Goal: Transaction & Acquisition: Purchase product/service

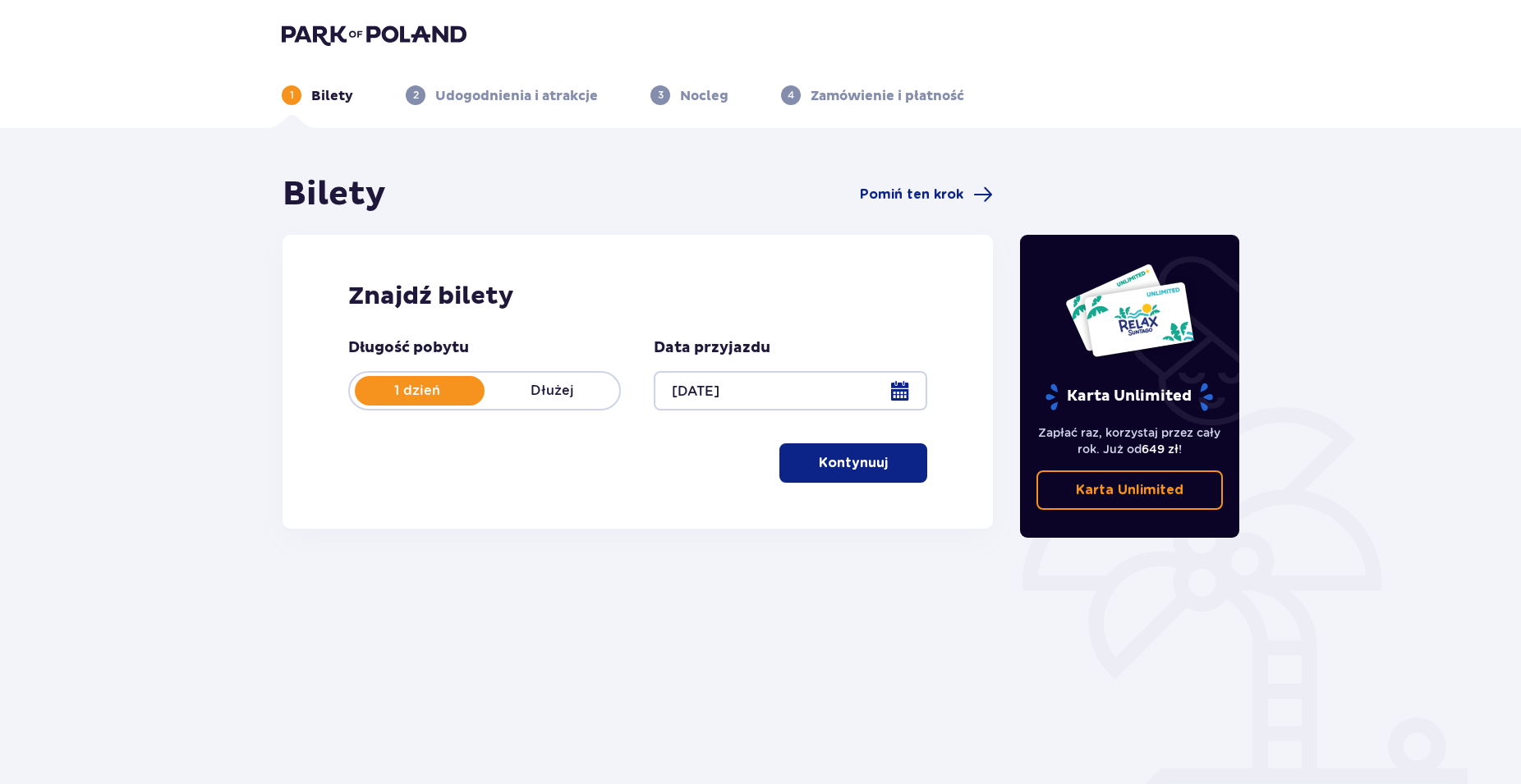
click at [839, 457] on p "Kontynuuj" at bounding box center [854, 463] width 69 height 18
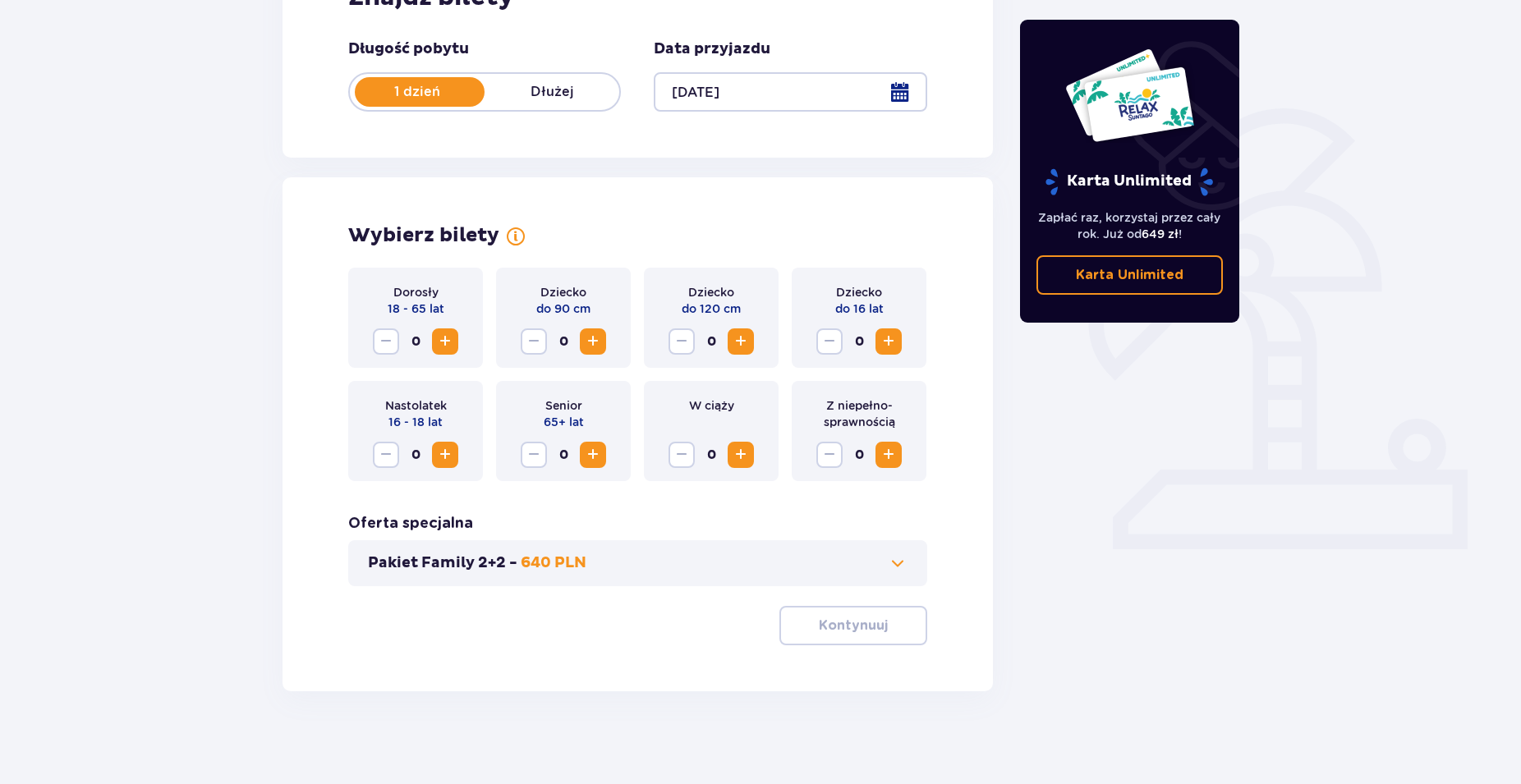
scroll to position [304, 0]
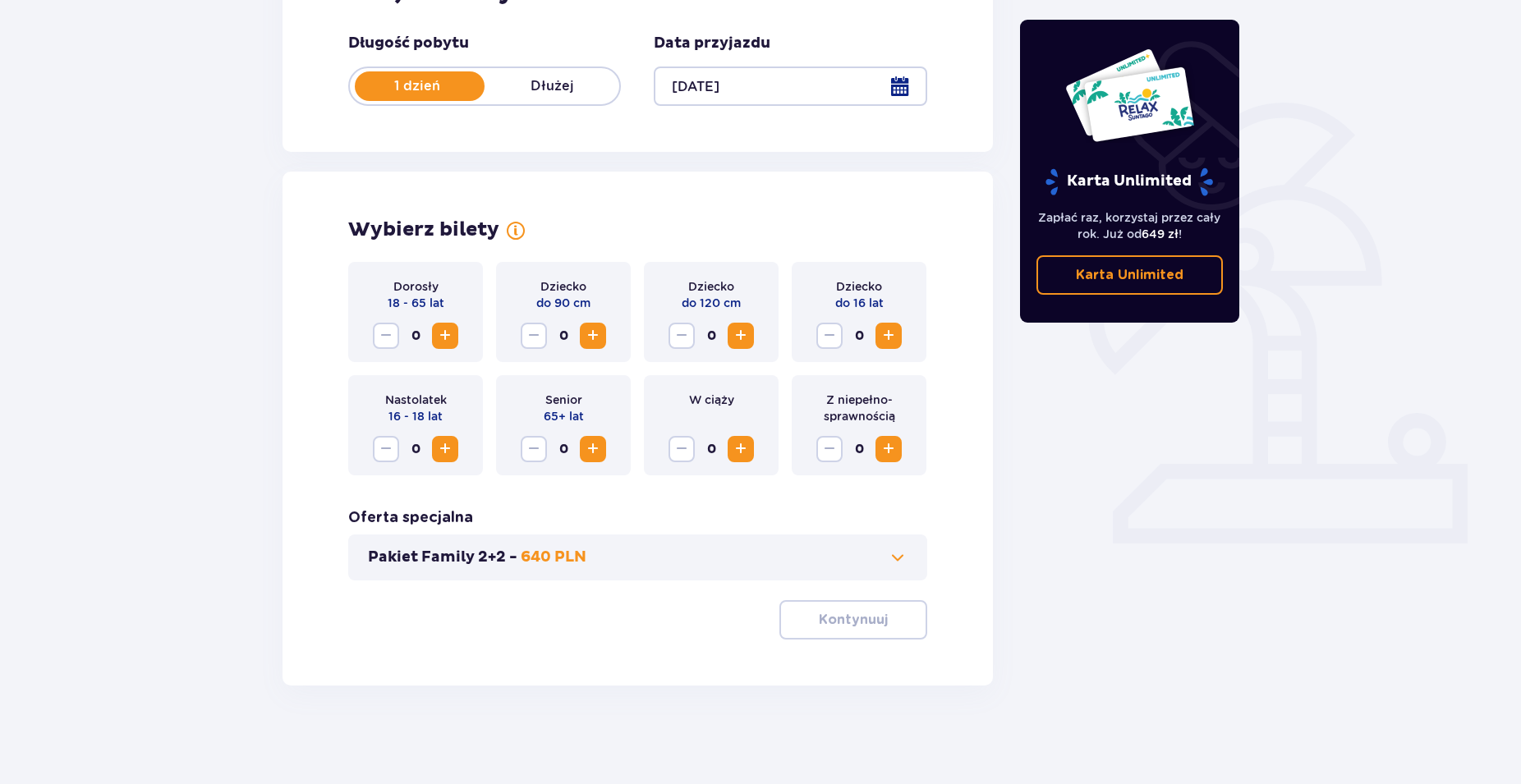
click at [445, 332] on span "Zwiększ" at bounding box center [445, 336] width 20 height 20
click at [447, 332] on span "Zwiększ" at bounding box center [445, 336] width 20 height 20
click at [449, 332] on span "Zwiększ" at bounding box center [445, 336] width 20 height 20
click at [742, 331] on span "Zwiększ" at bounding box center [741, 336] width 20 height 20
click at [848, 619] on p "Kontynuuj" at bounding box center [854, 619] width 69 height 18
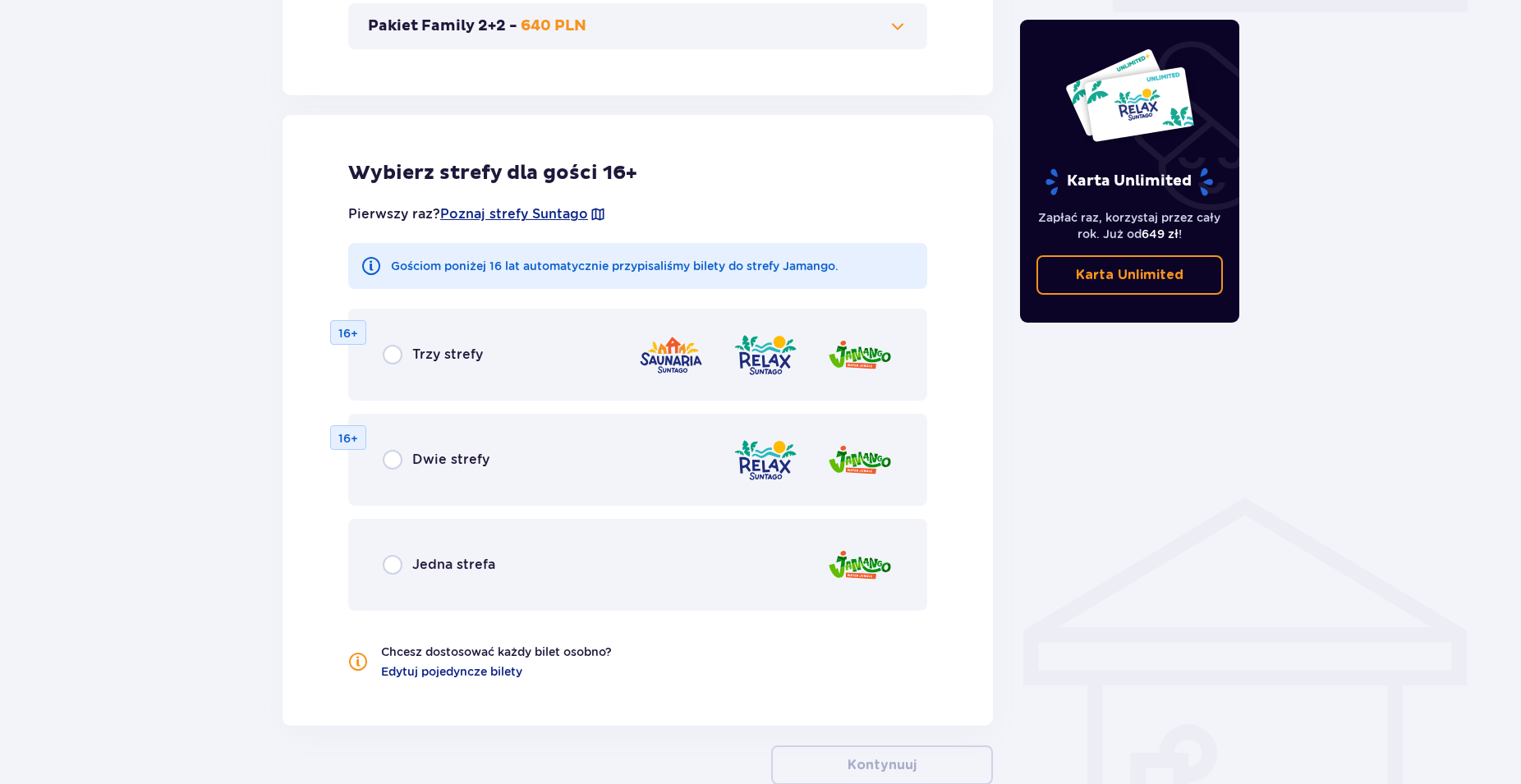
scroll to position [911, 0]
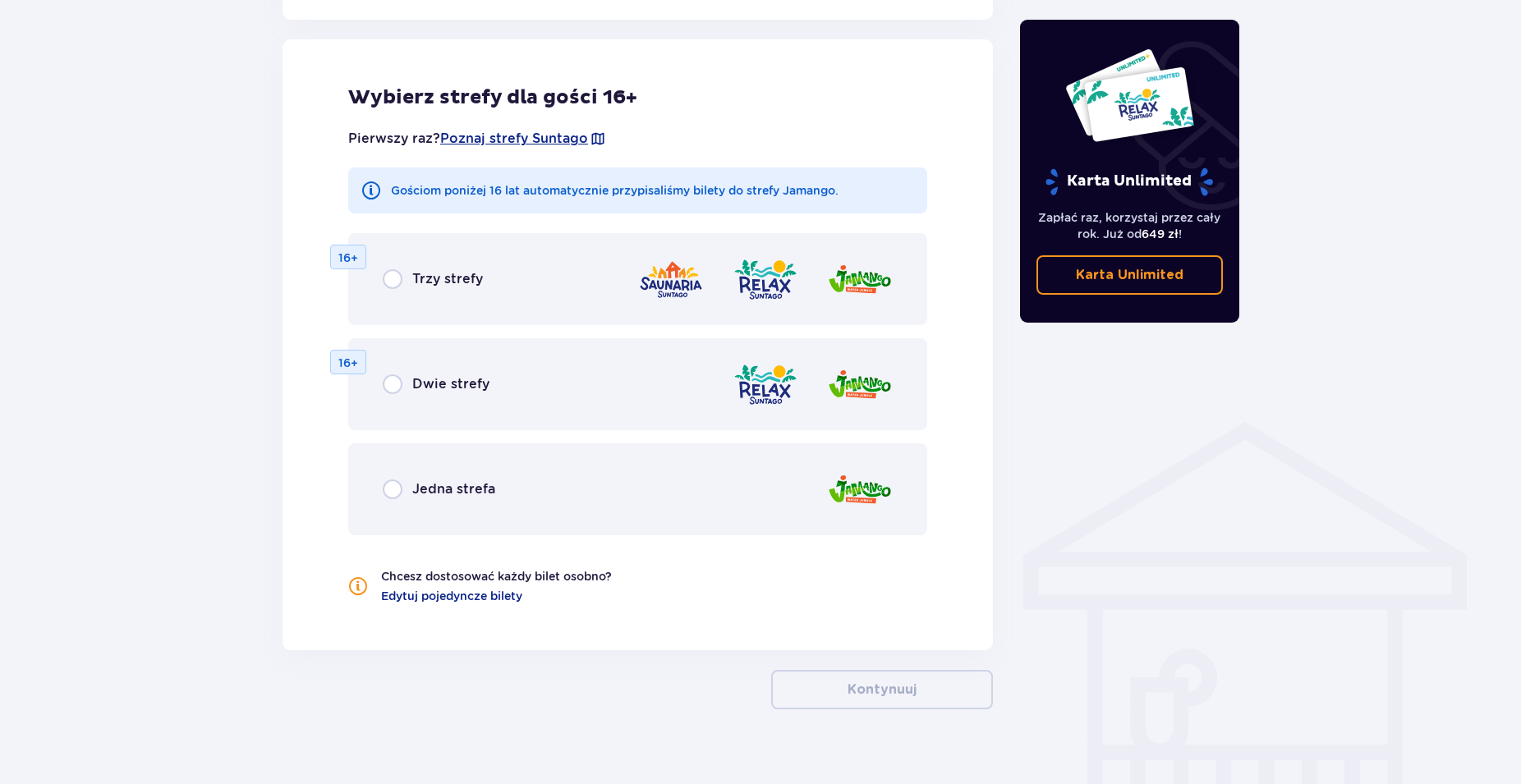
click at [393, 488] on input "radio" at bounding box center [393, 489] width 20 height 20
radio input "true"
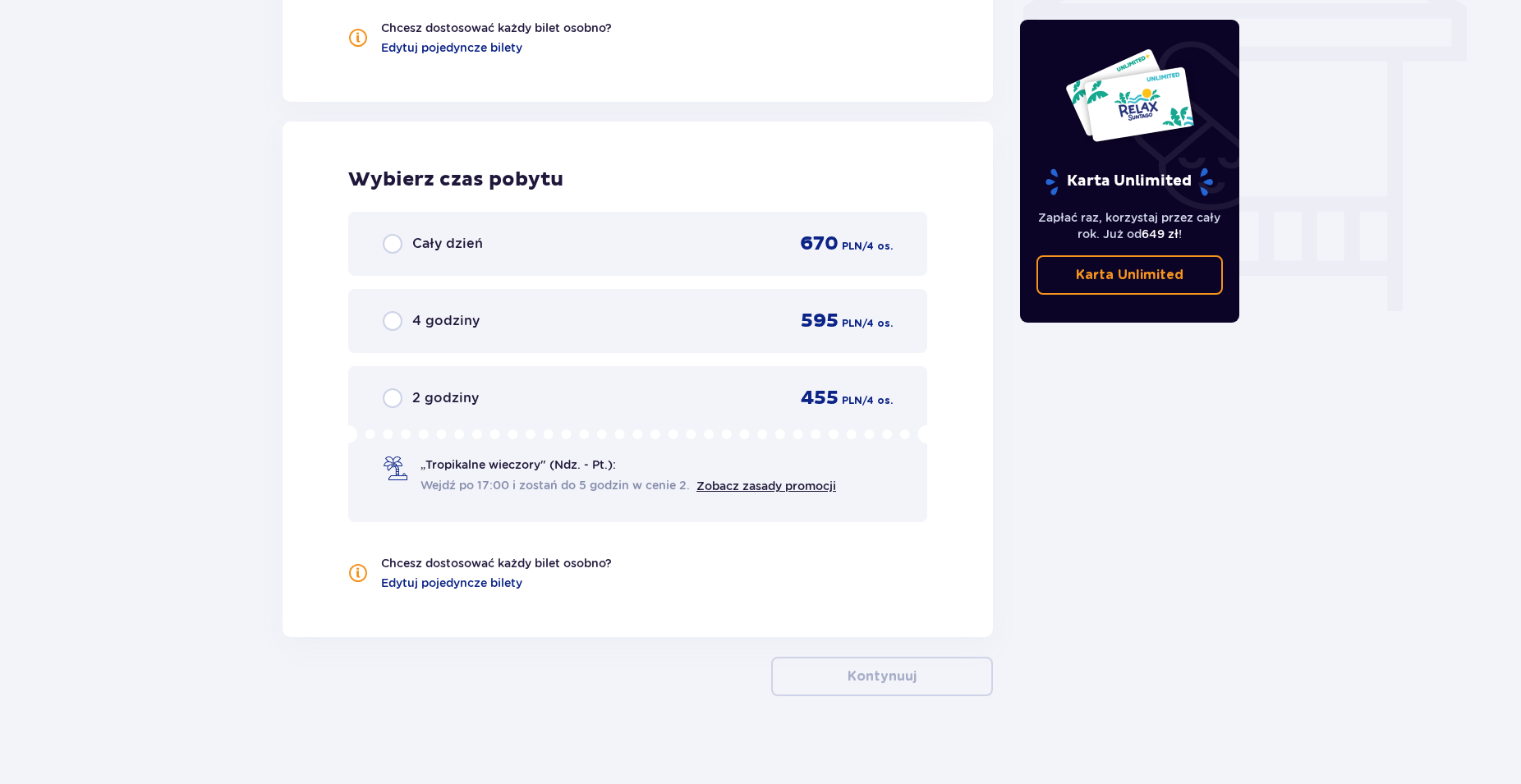
scroll to position [1470, 0]
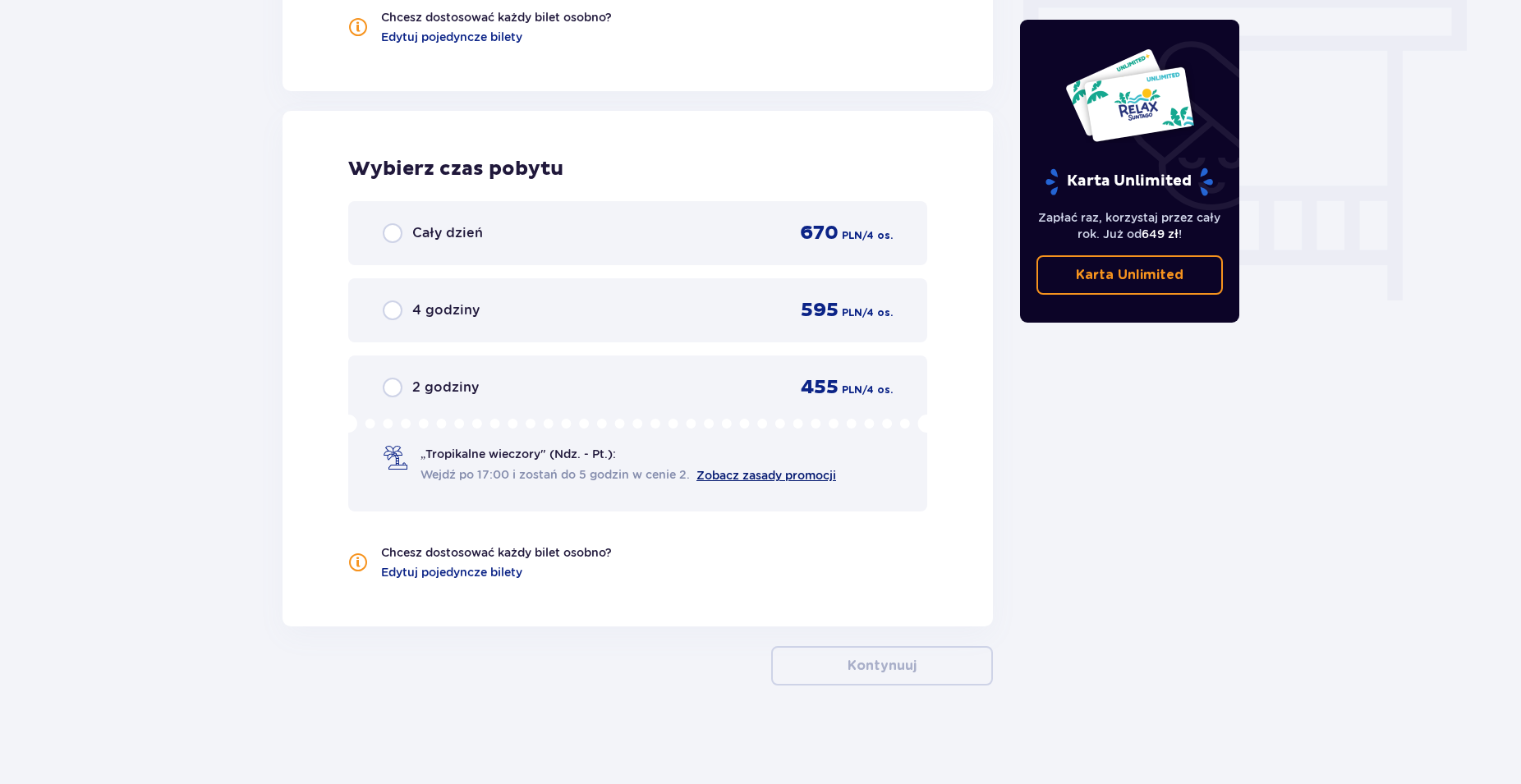
click at [758, 472] on link "Zobacz zasady promocji" at bounding box center [766, 476] width 140 height 13
click at [500, 464] on div "„Tropikalne wieczory" (Ndz. - Pt.): Wejdź po 17:00 i zostań do 5 godzin w cenie…" at bounding box center [628, 465] width 416 height 38
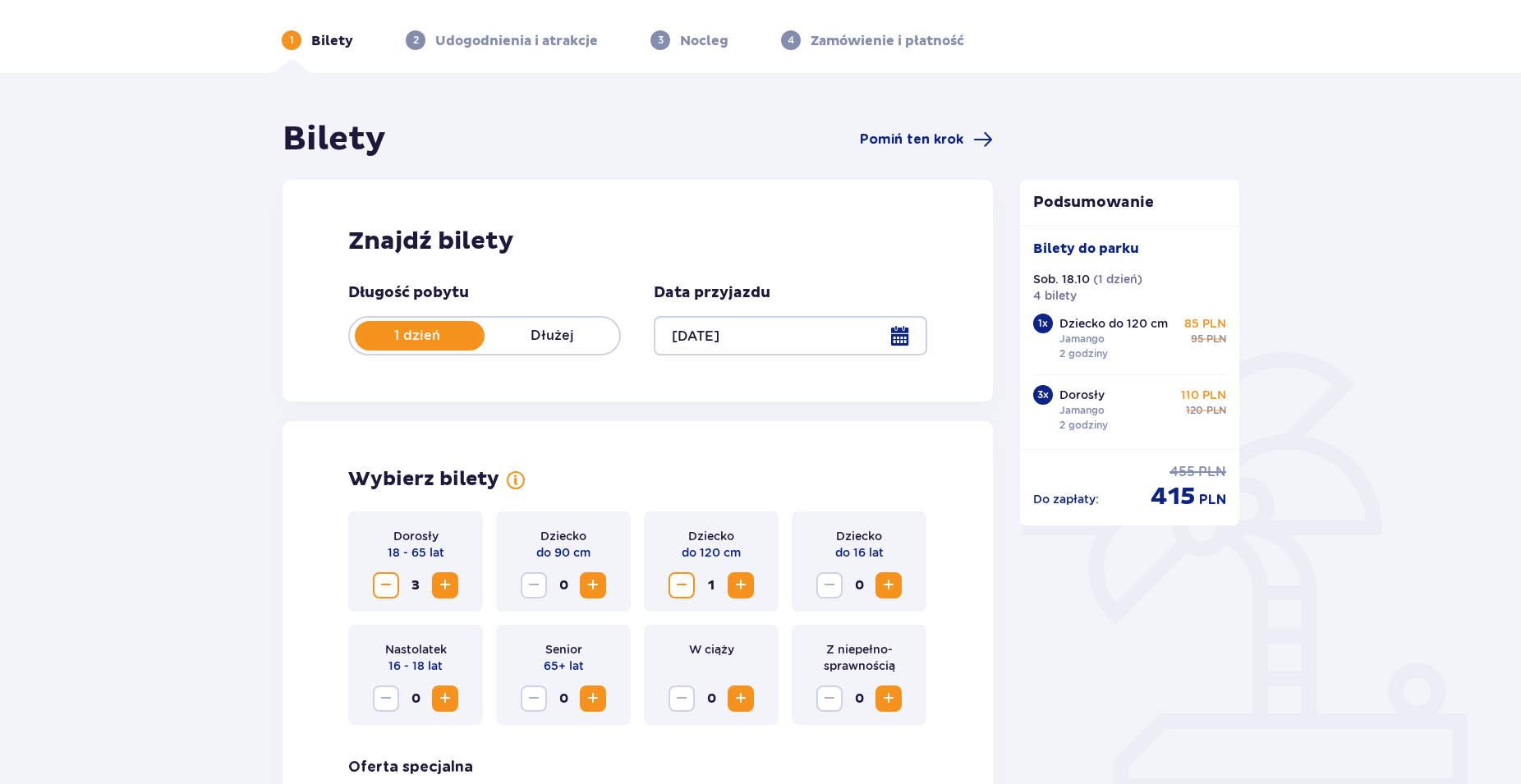
scroll to position [0, 0]
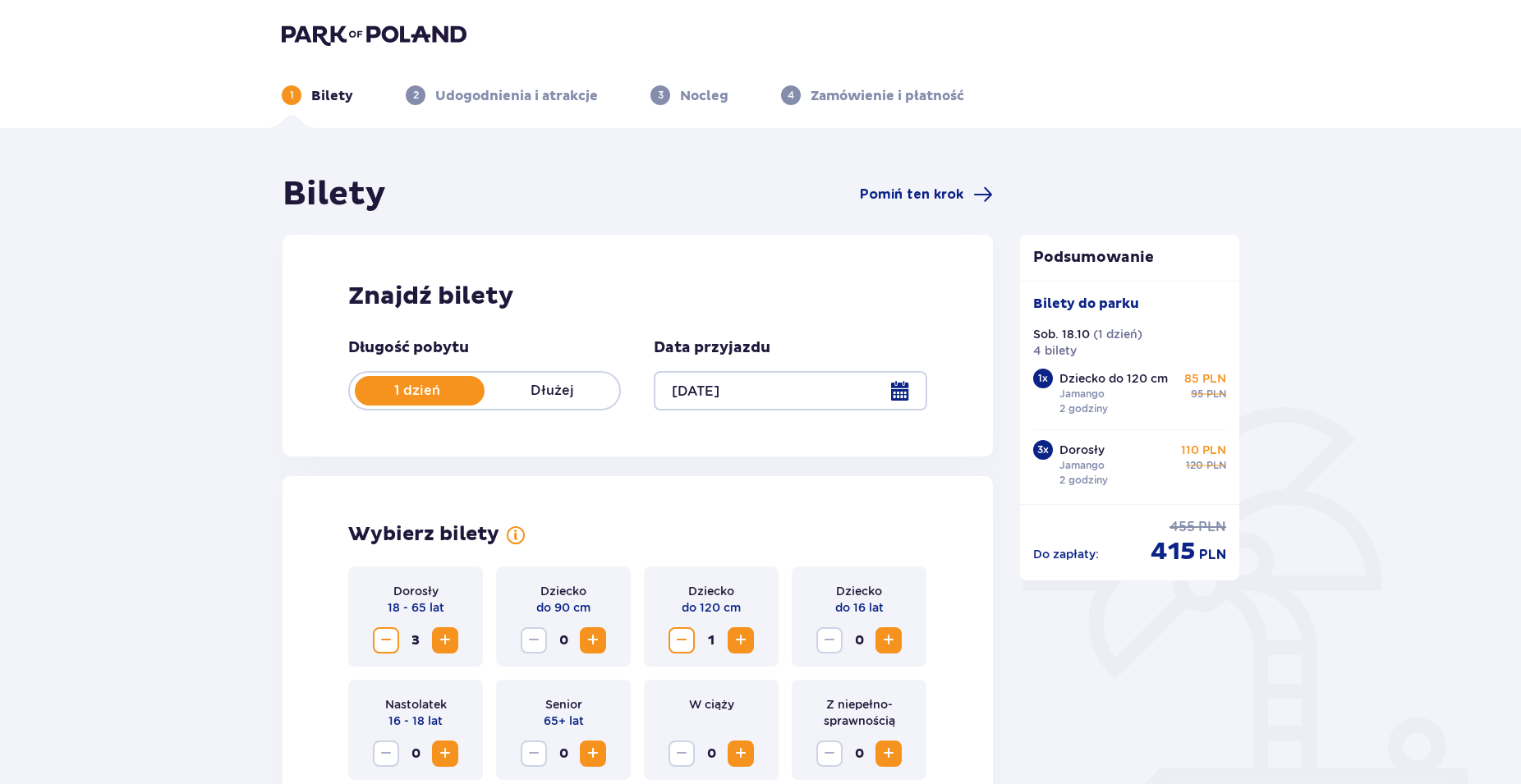
click at [473, 101] on p "Udogodnienia i atrakcje" at bounding box center [517, 96] width 163 height 18
click at [672, 98] on div "3 Nocleg" at bounding box center [689, 95] width 78 height 20
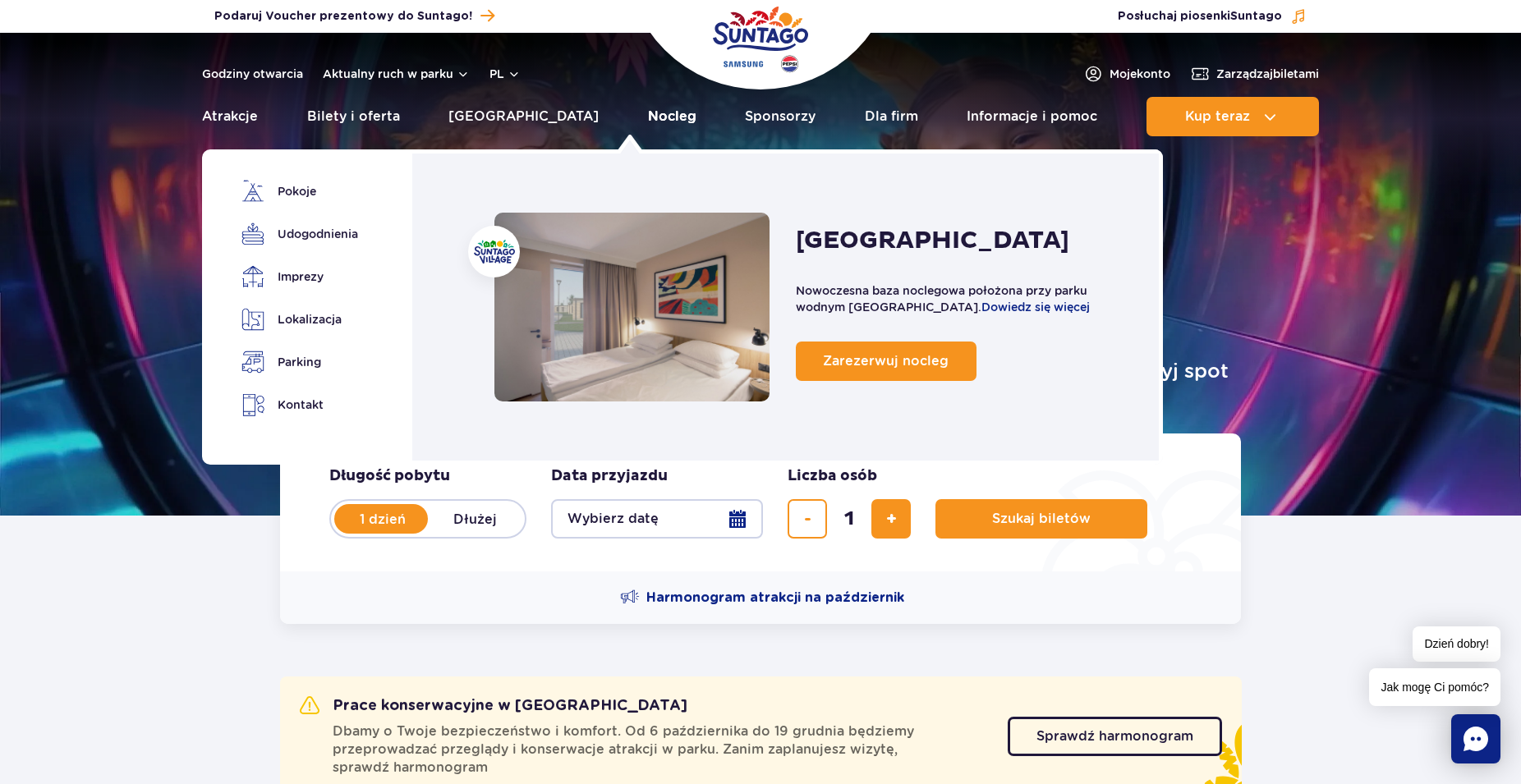
click at [648, 113] on link "Nocleg" at bounding box center [672, 117] width 49 height 39
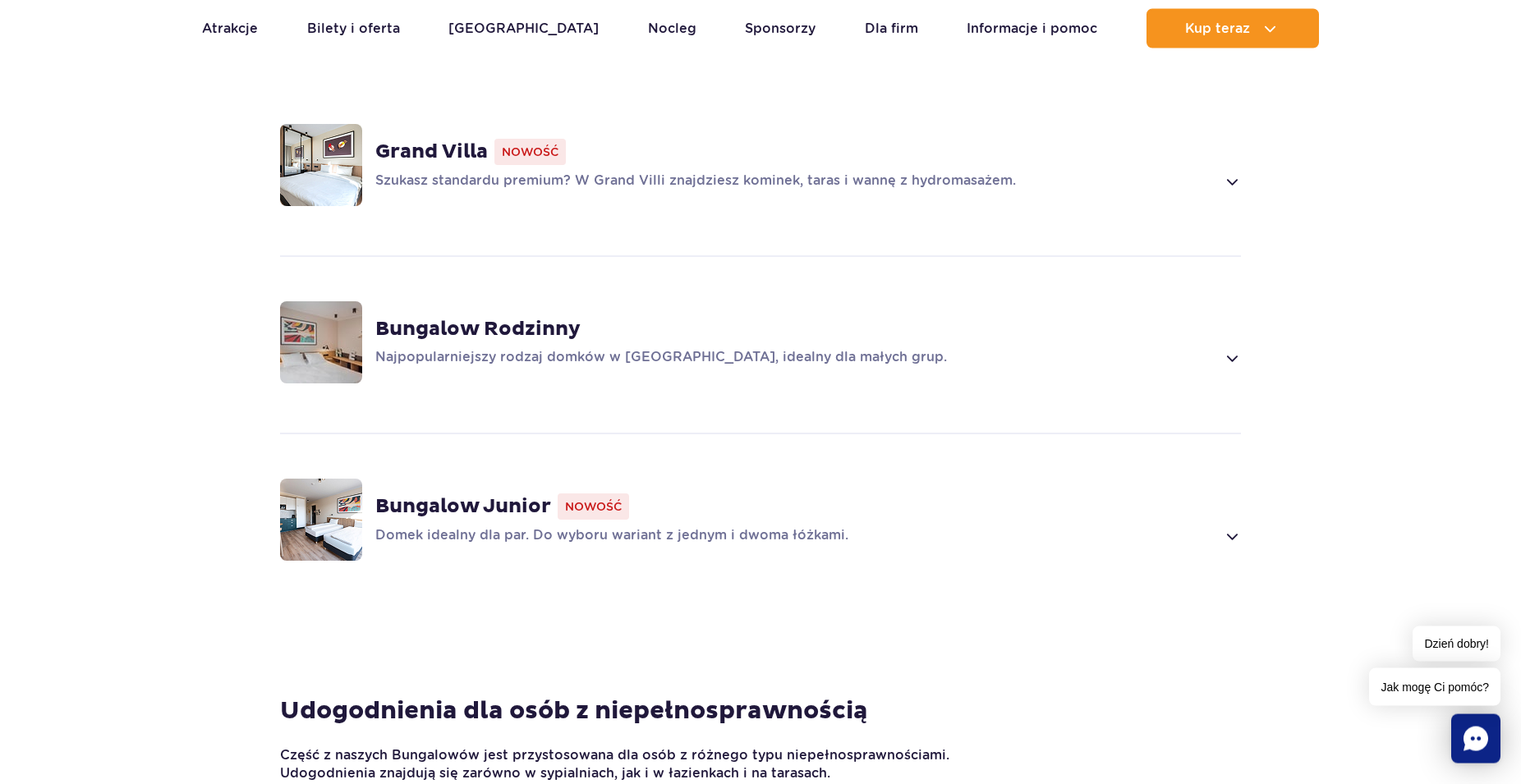
scroll to position [1255, 0]
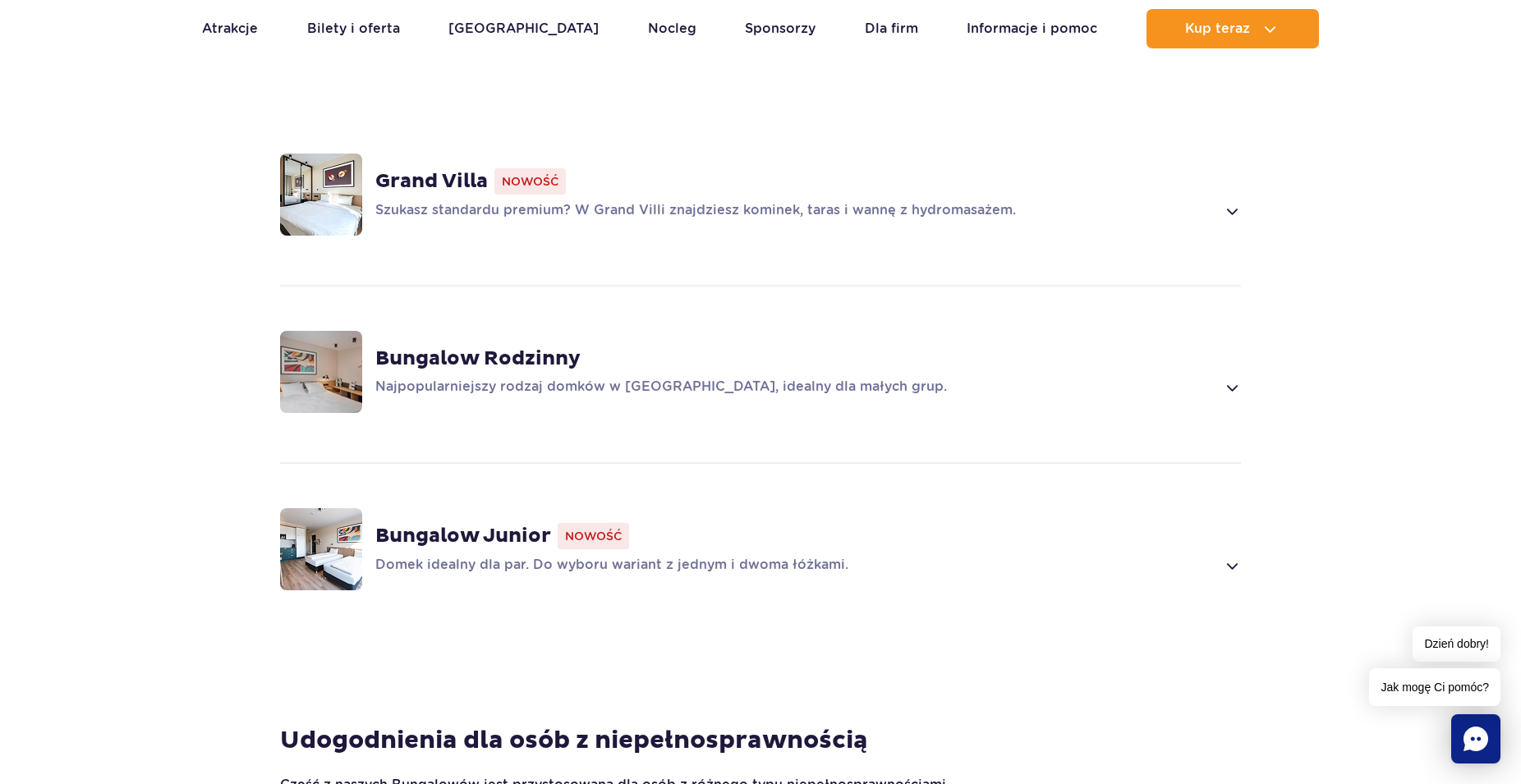
click at [494, 354] on strong "Bungalow Rodzinny" at bounding box center [477, 359] width 205 height 25
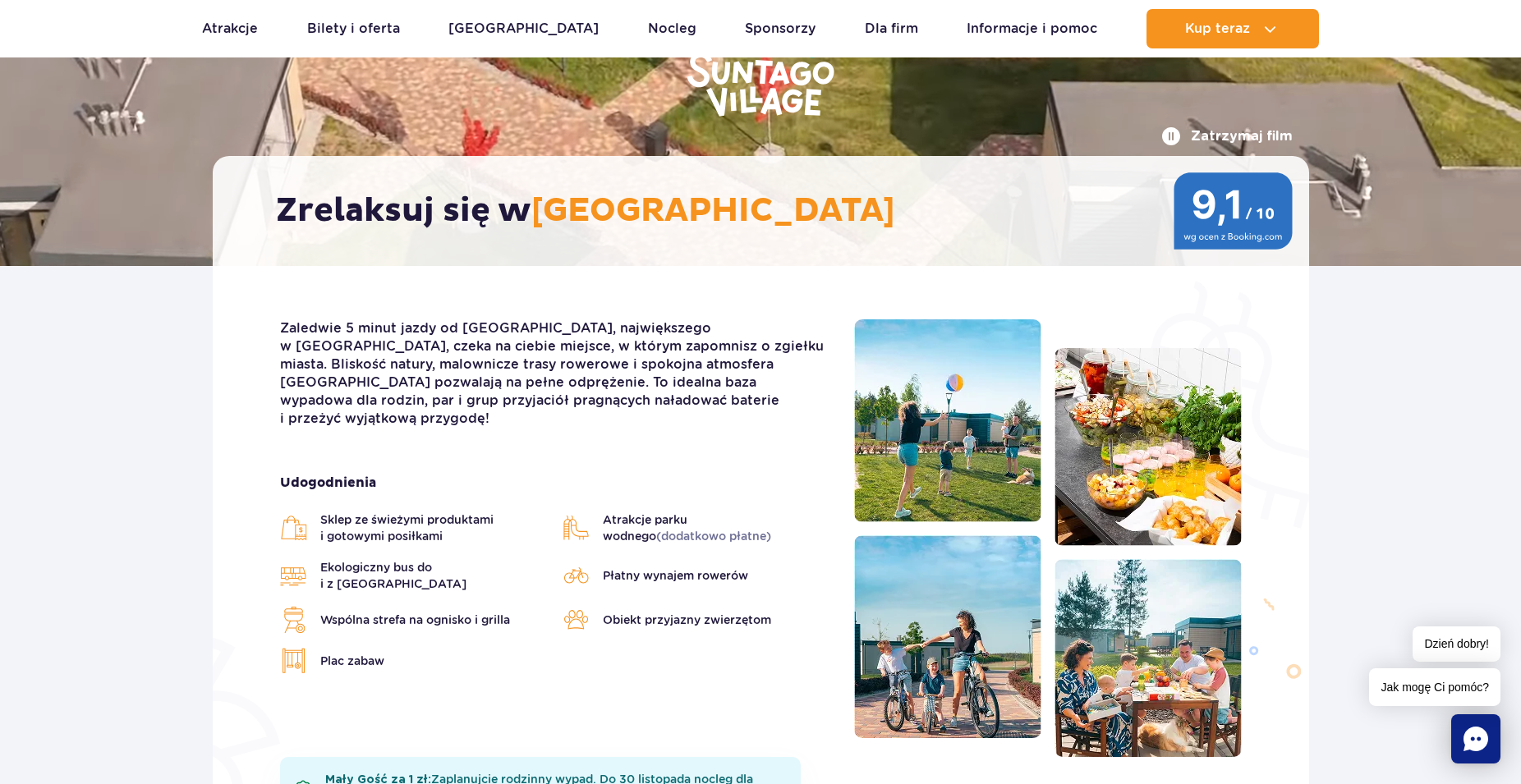
scroll to position [0, 0]
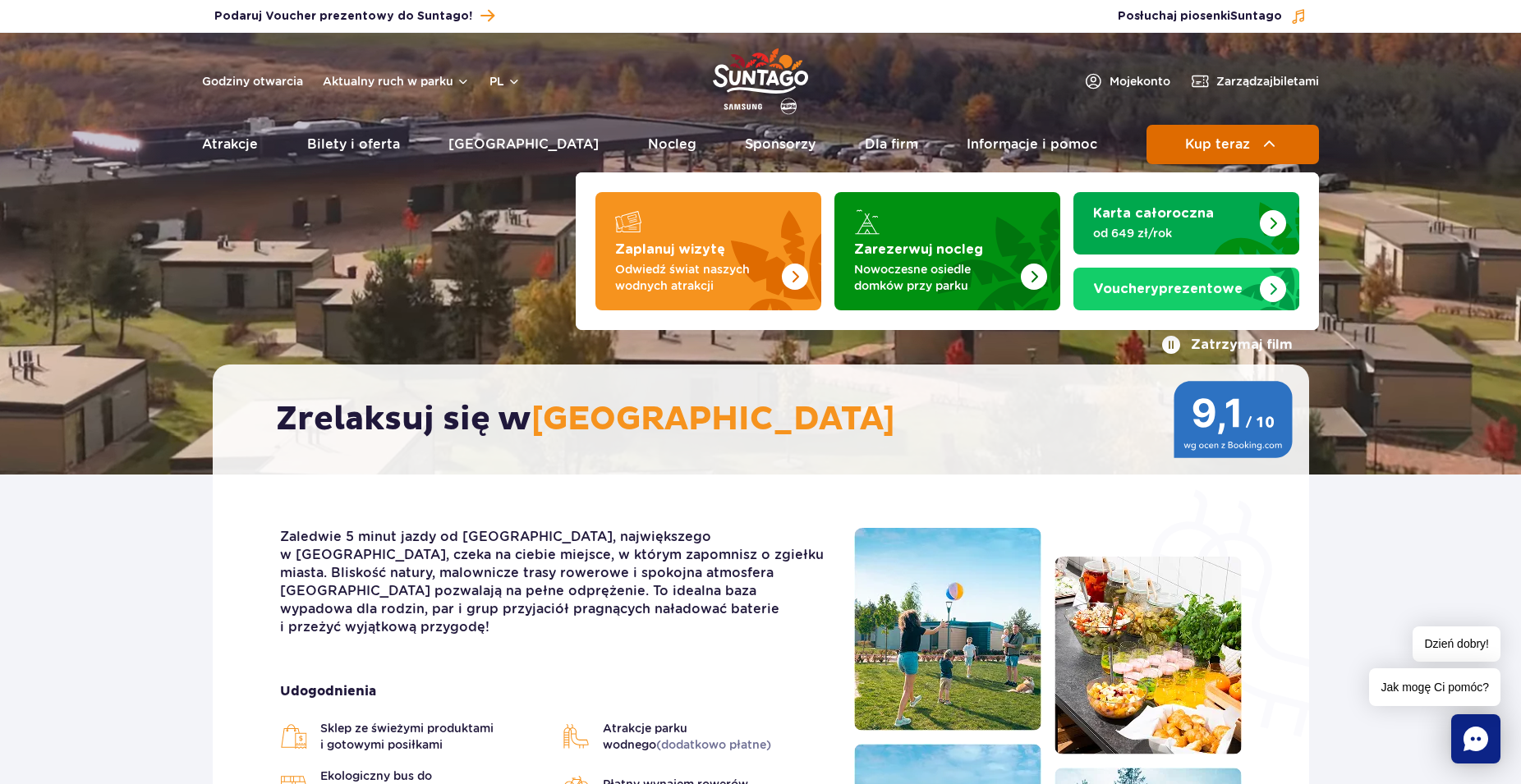
click at [1196, 142] on span "Kup teraz" at bounding box center [1217, 145] width 65 height 15
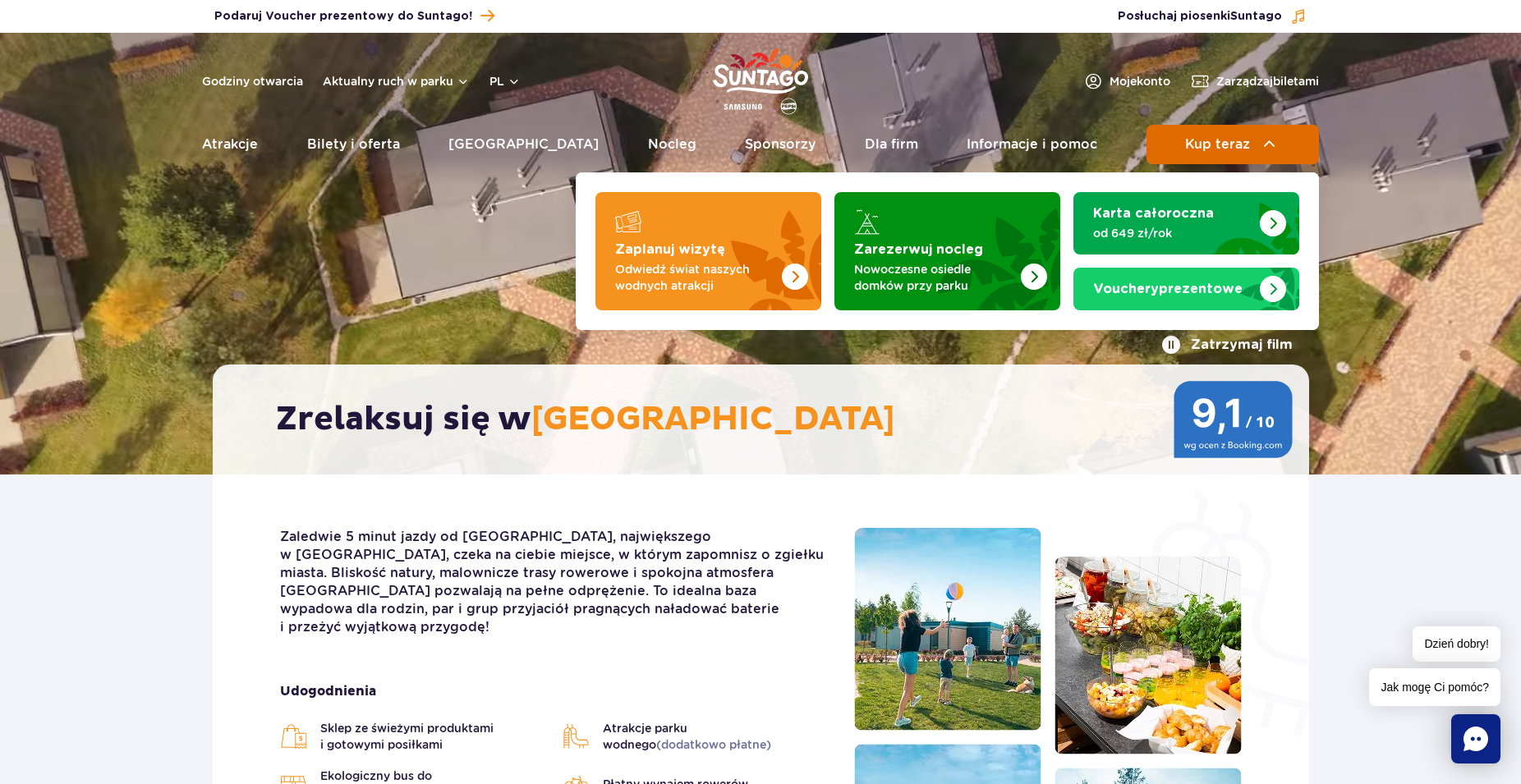
click at [1251, 140] on button "Kup teraz" at bounding box center [1233, 145] width 173 height 39
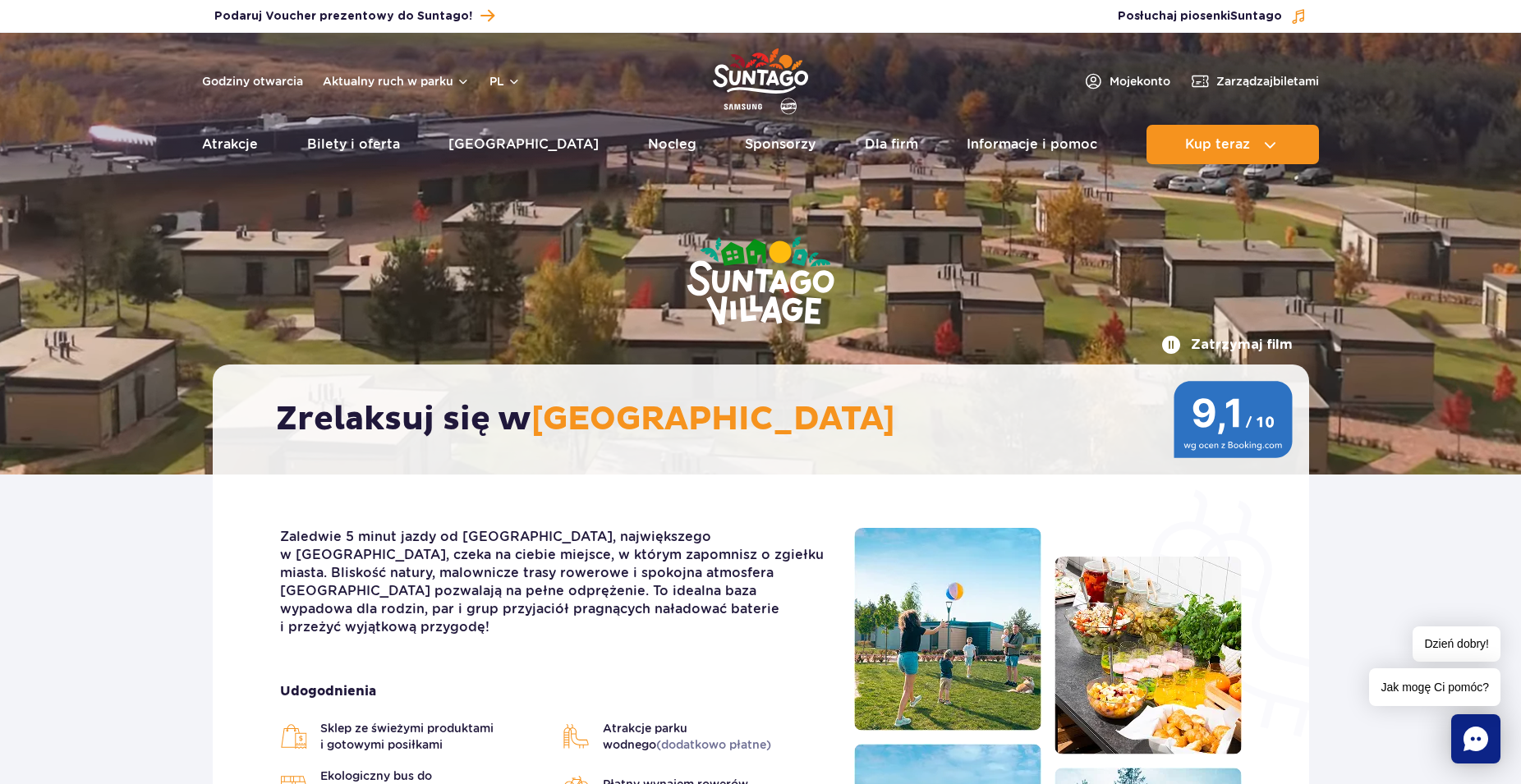
click at [1228, 338] on button "Zatrzymaj film" at bounding box center [1227, 345] width 132 height 20
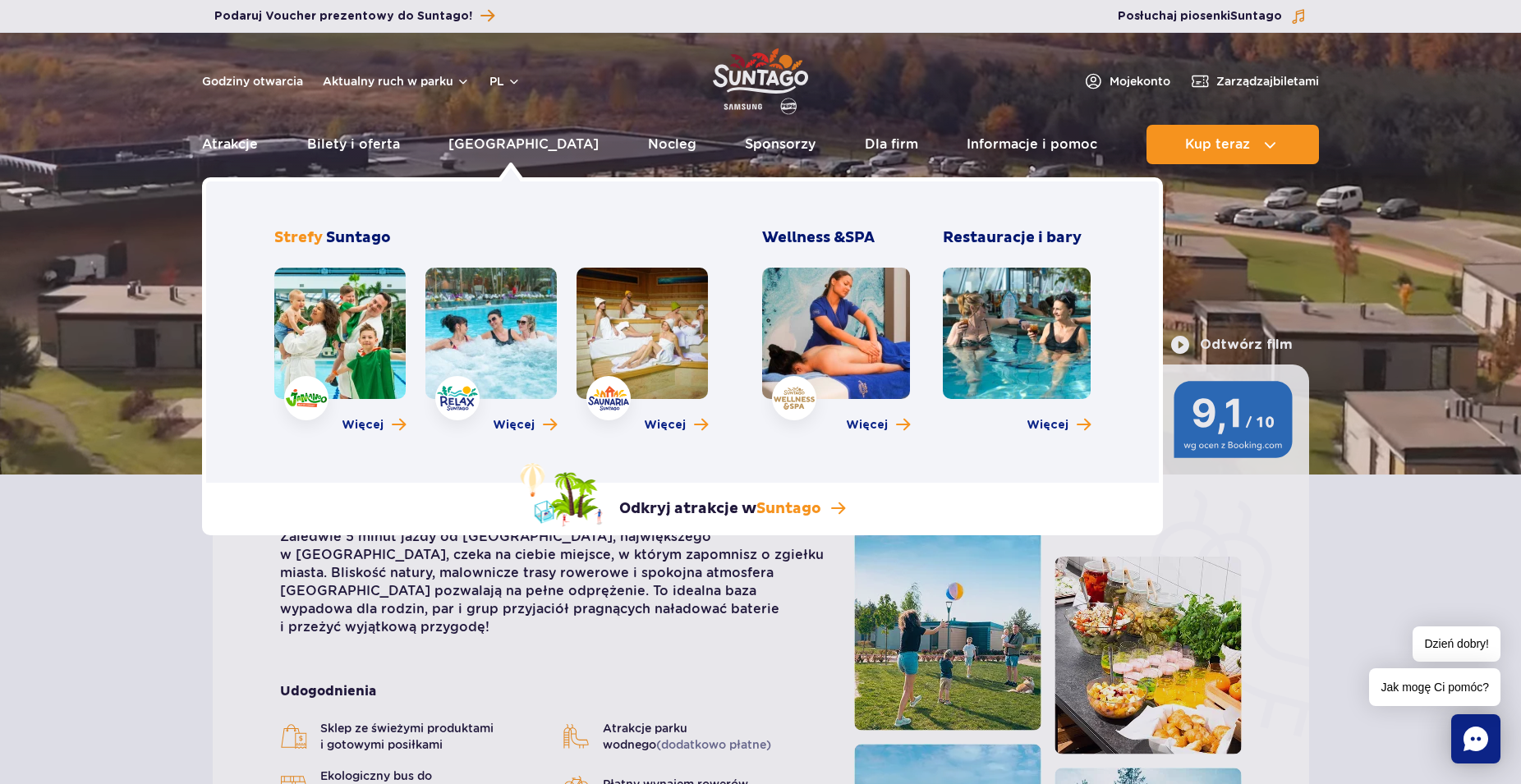
click at [347, 310] on link at bounding box center [340, 333] width 132 height 132
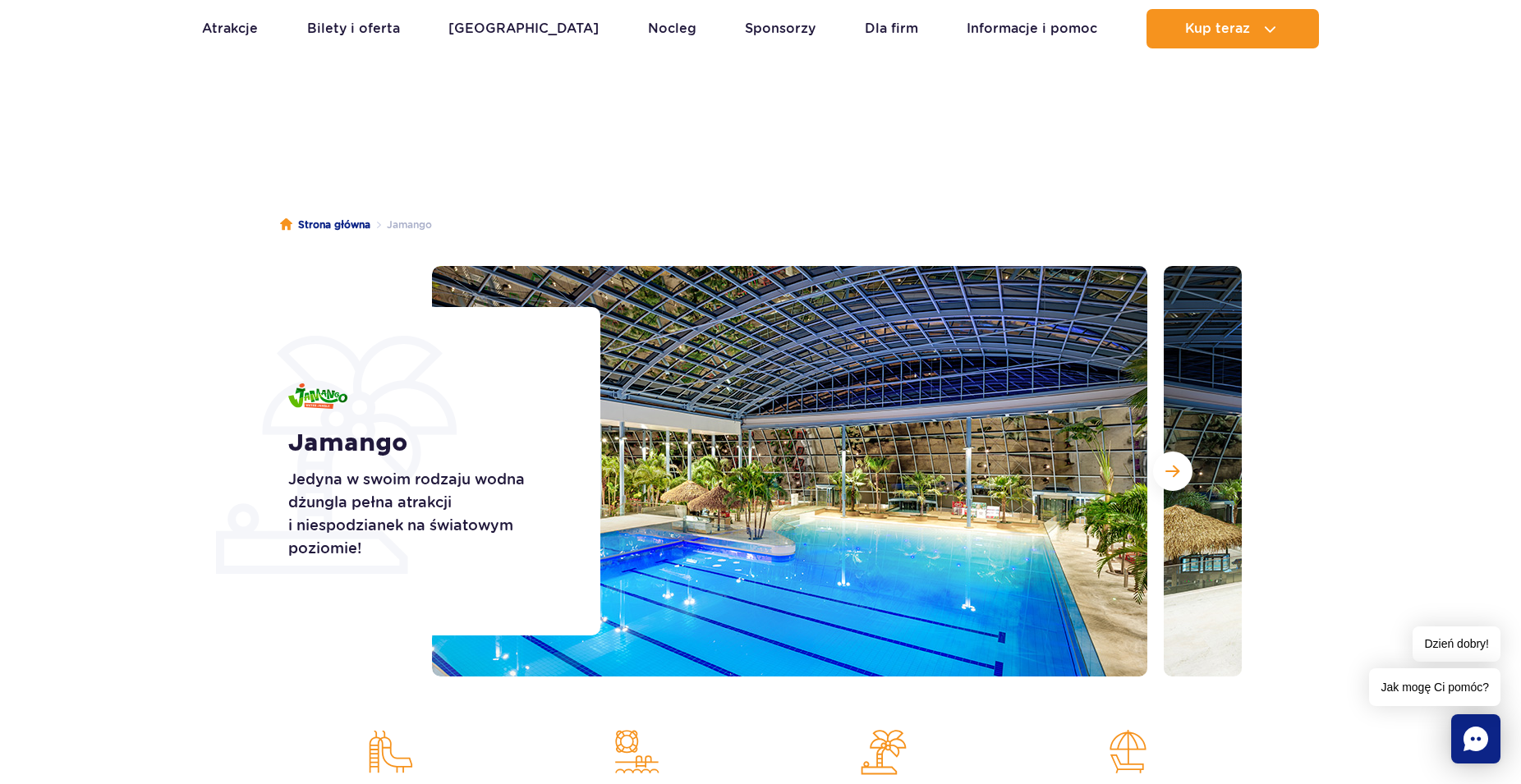
scroll to position [168, 0]
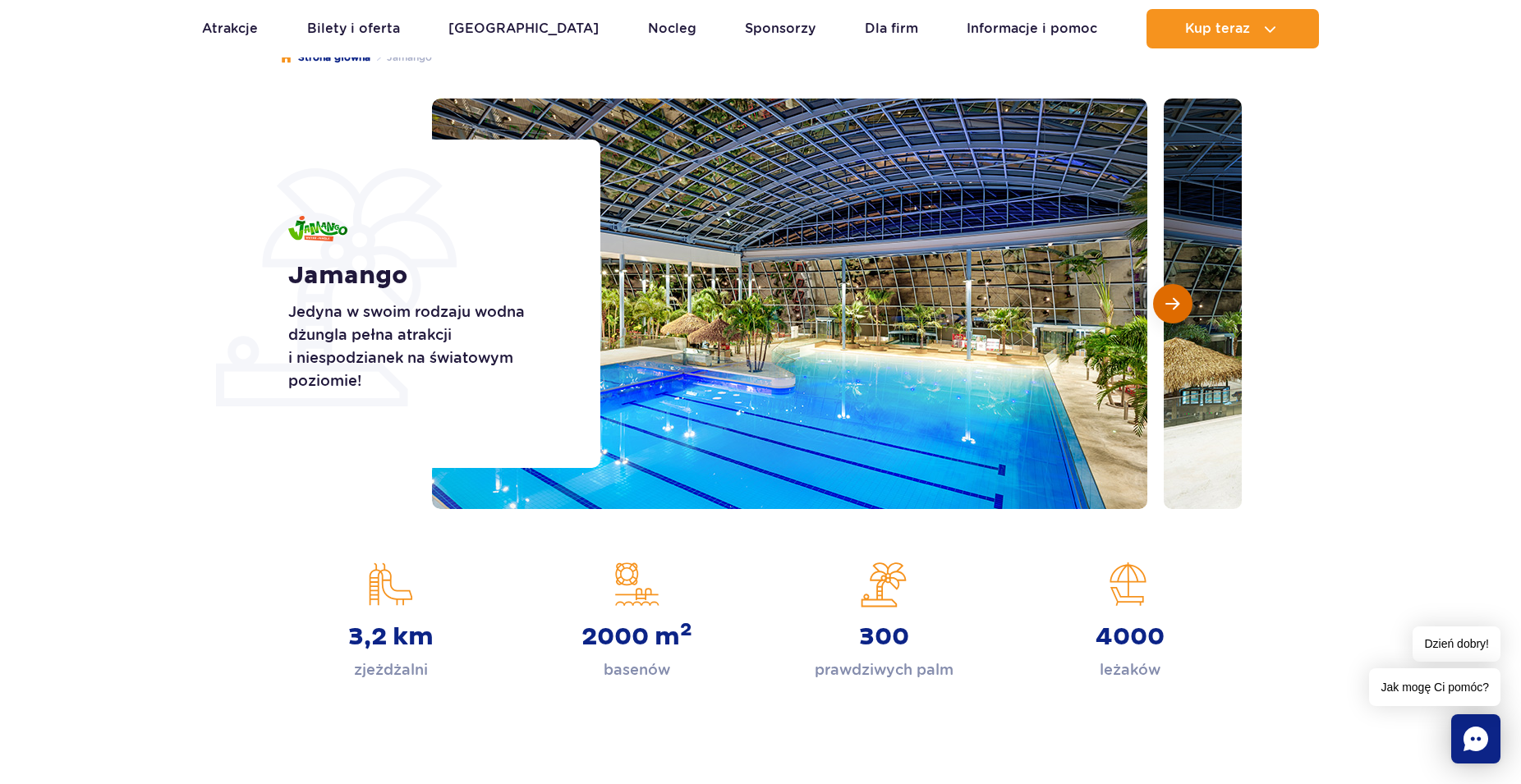
click at [1174, 295] on button "Następny slajd" at bounding box center [1173, 304] width 40 height 39
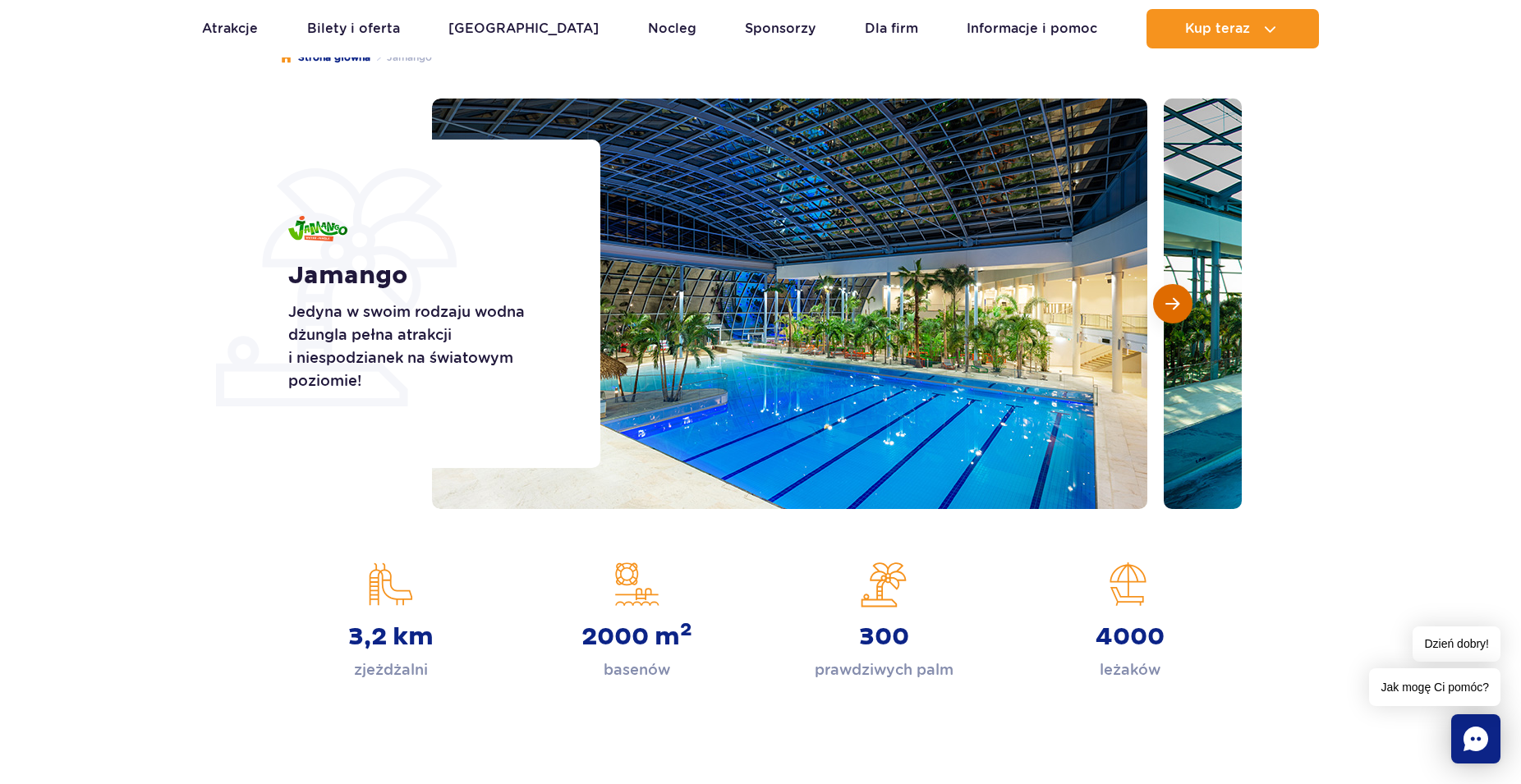
click at [1174, 295] on button "Następny slajd" at bounding box center [1173, 304] width 40 height 39
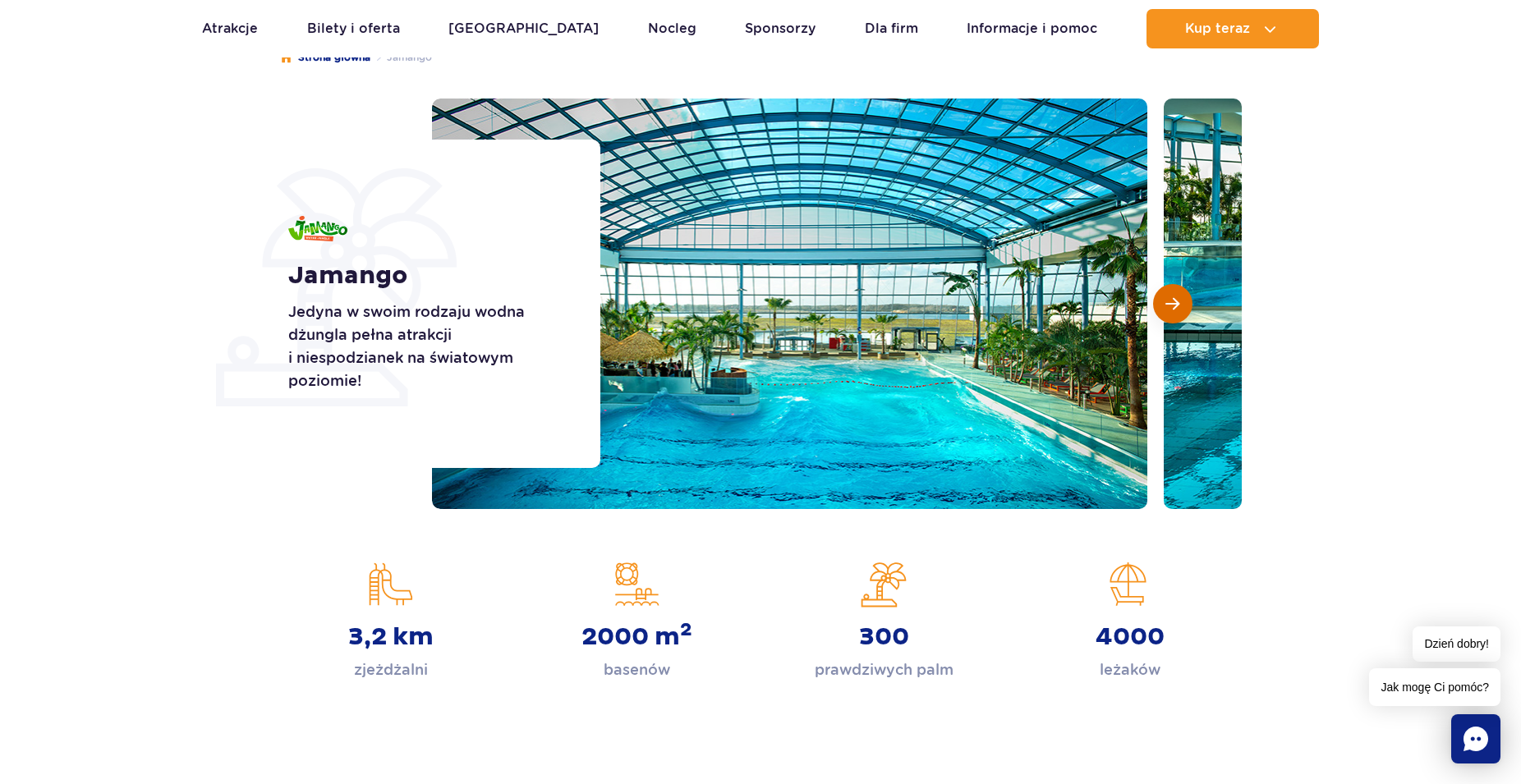
click at [1174, 295] on button "Następny slajd" at bounding box center [1173, 304] width 40 height 39
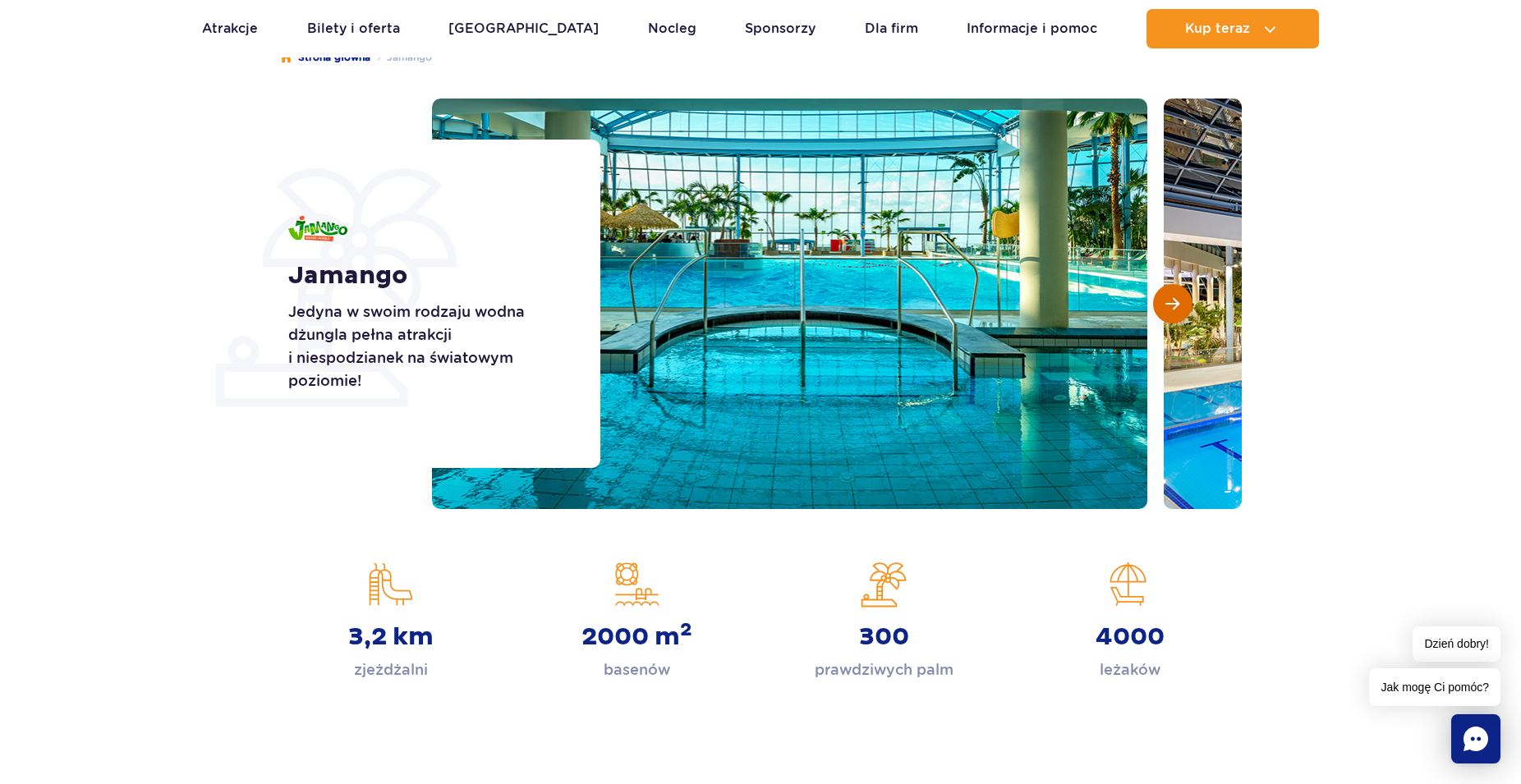
click at [1174, 295] on button "Następny slajd" at bounding box center [1173, 304] width 40 height 39
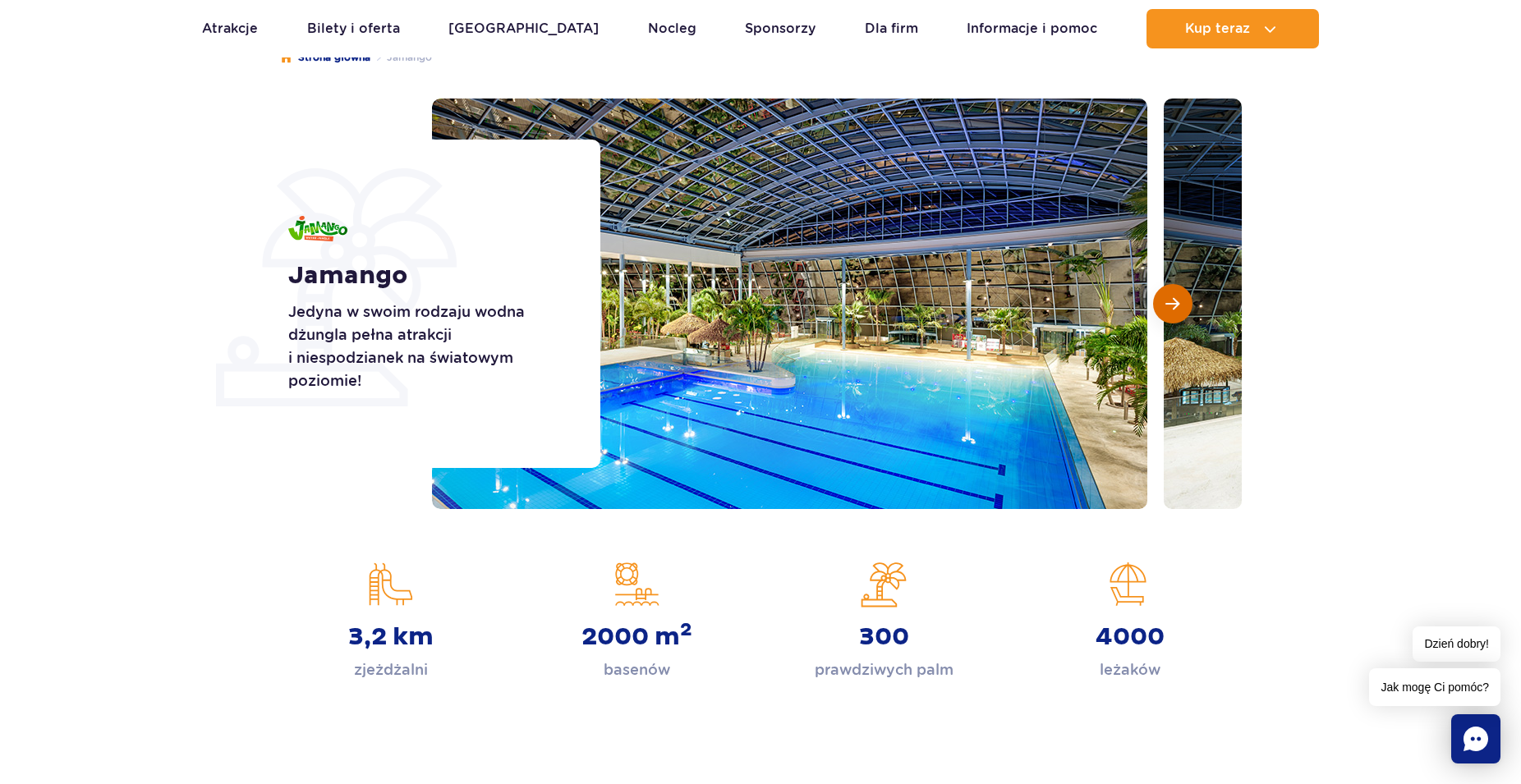
click at [1174, 295] on button "Następny slajd" at bounding box center [1173, 304] width 40 height 39
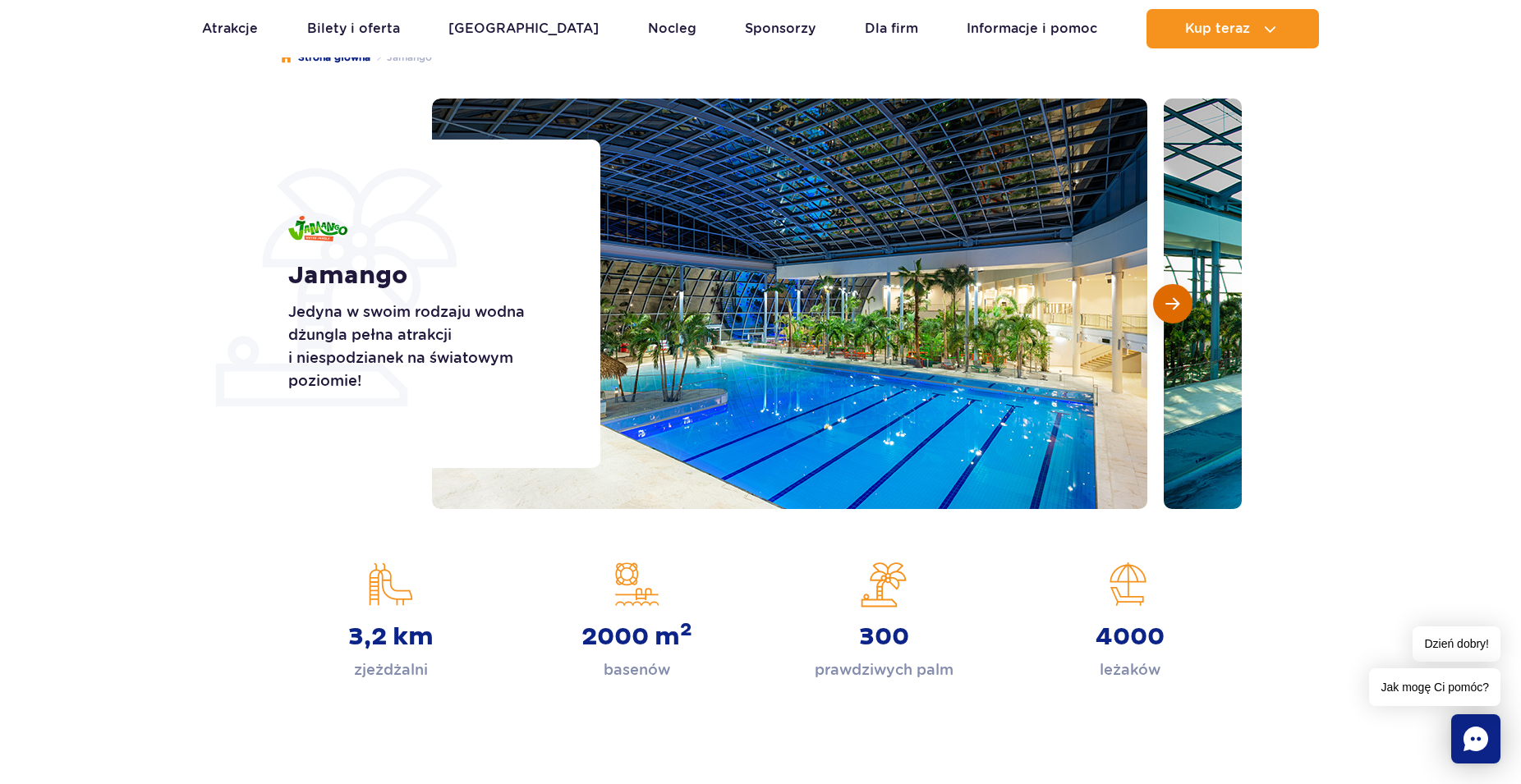
click at [1174, 295] on button "Następny slajd" at bounding box center [1173, 304] width 40 height 39
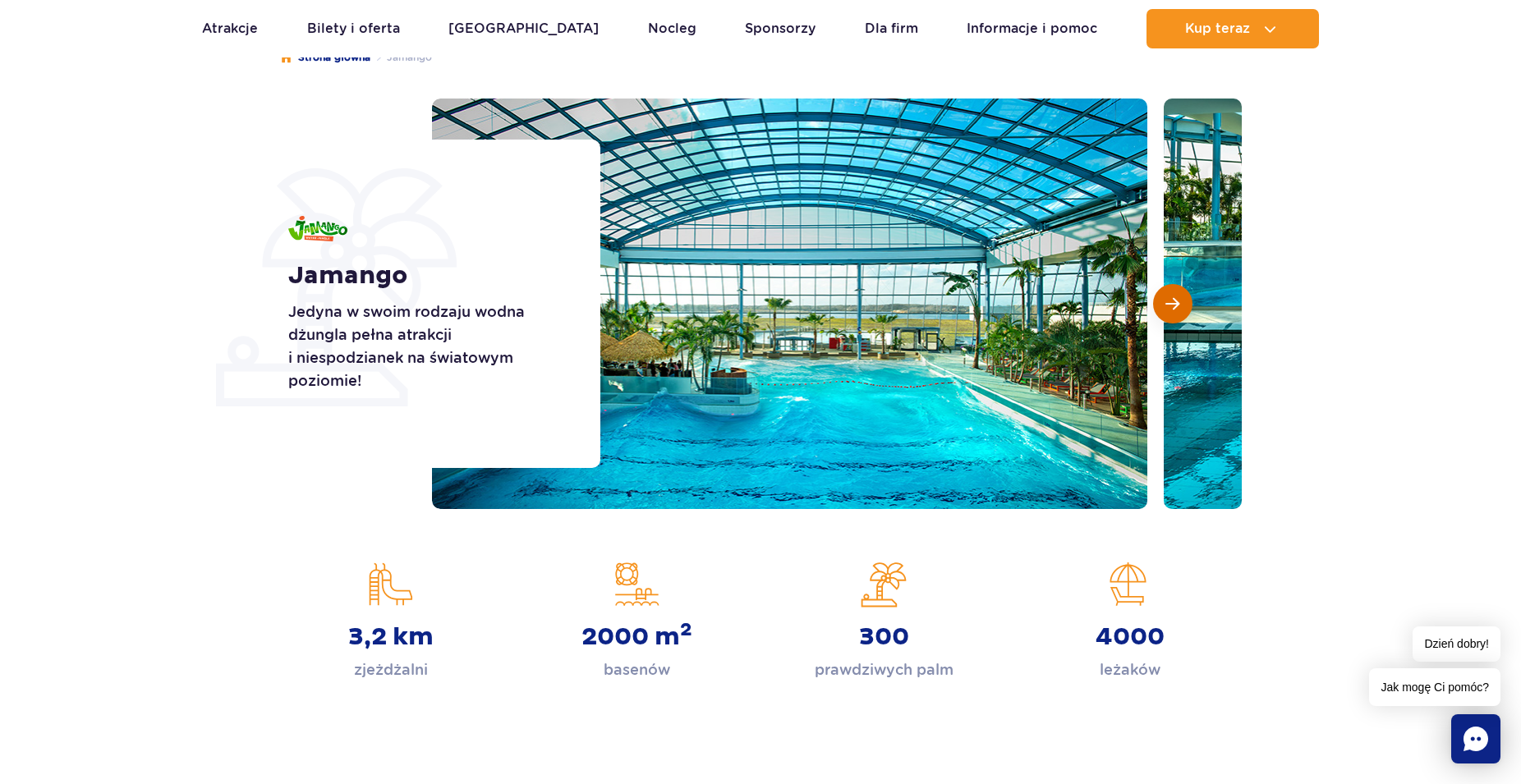
click at [1174, 295] on button "Następny slajd" at bounding box center [1173, 304] width 40 height 39
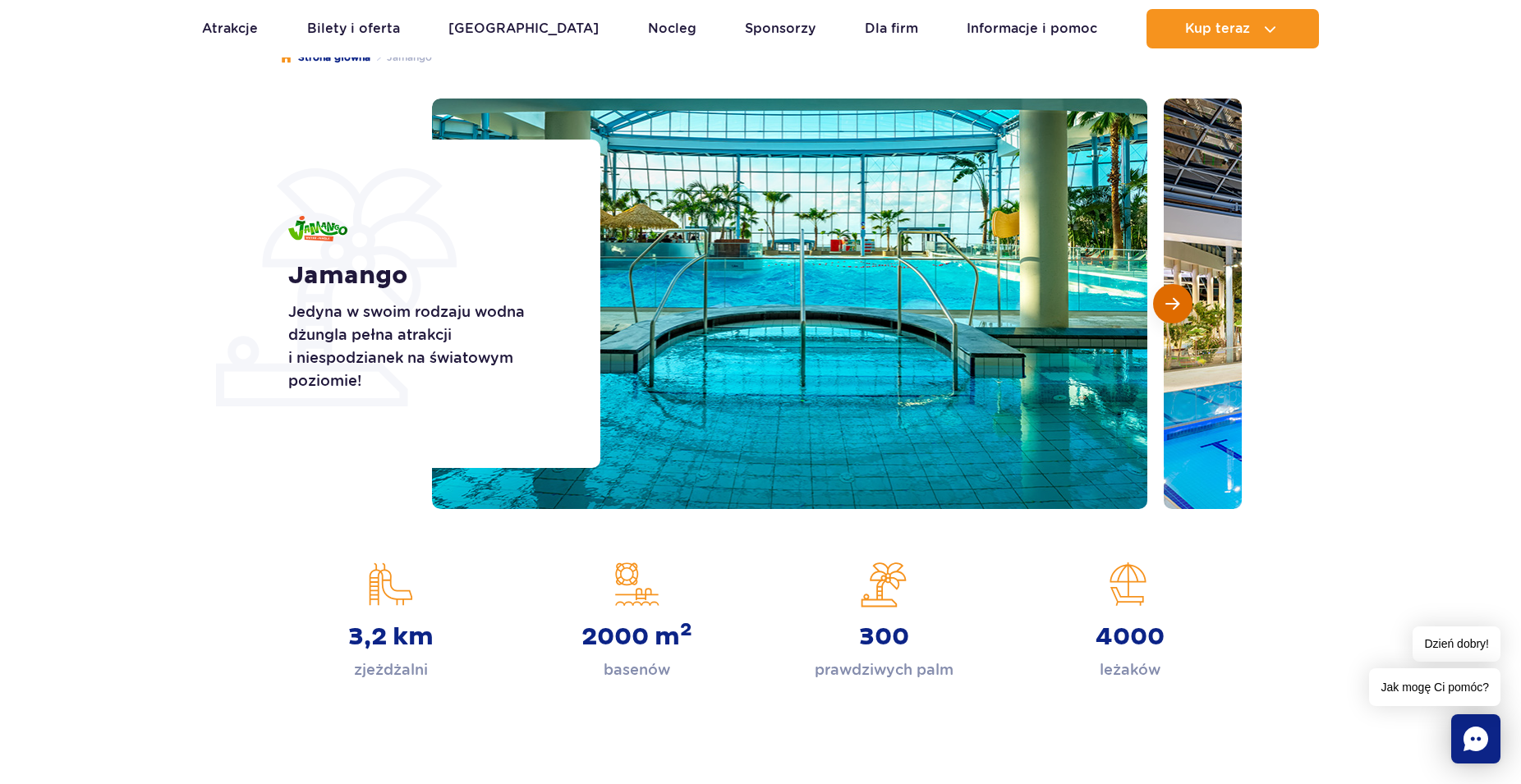
click at [1174, 295] on button "Następny slajd" at bounding box center [1173, 304] width 40 height 39
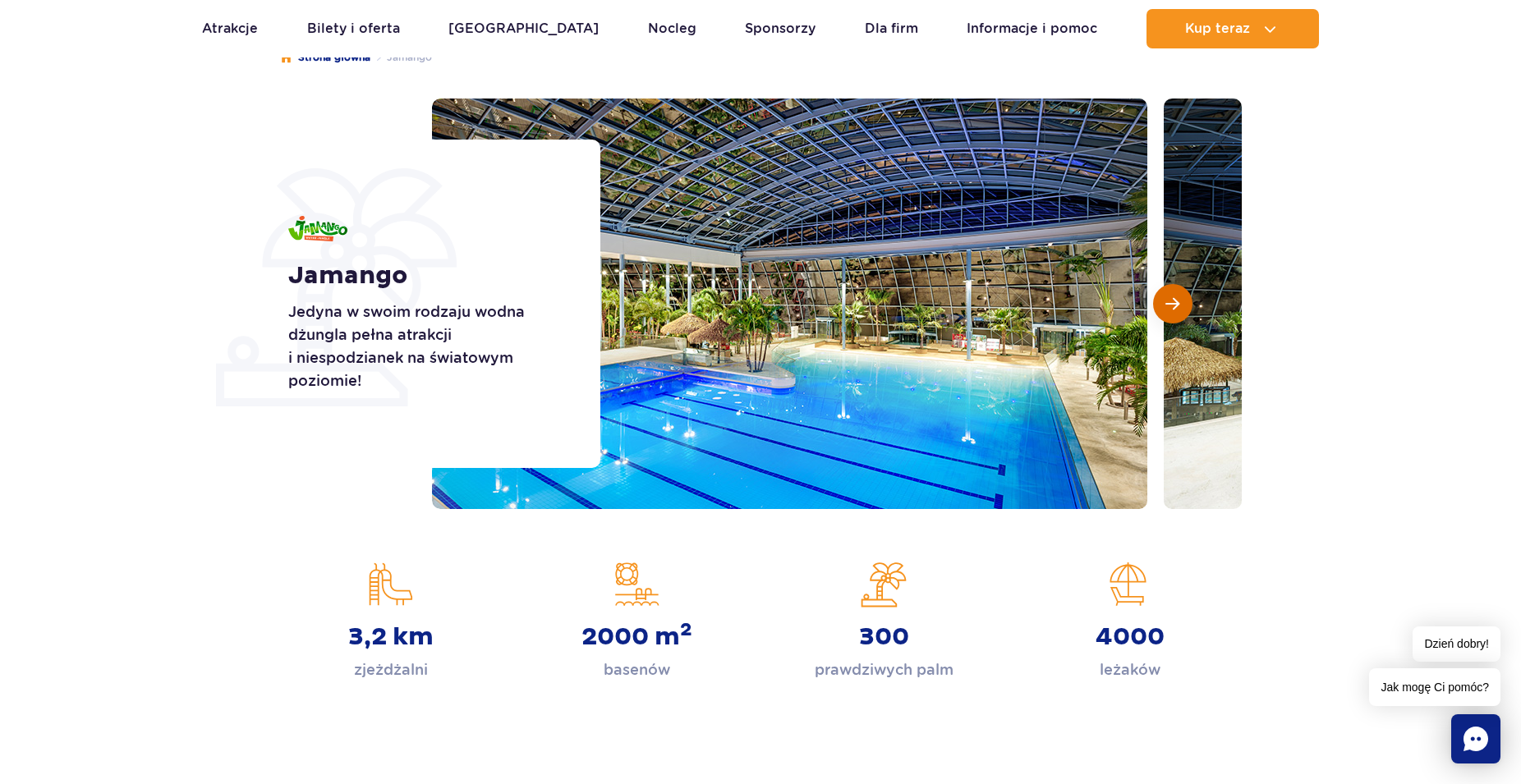
click at [1174, 295] on button "Następny slajd" at bounding box center [1173, 304] width 40 height 39
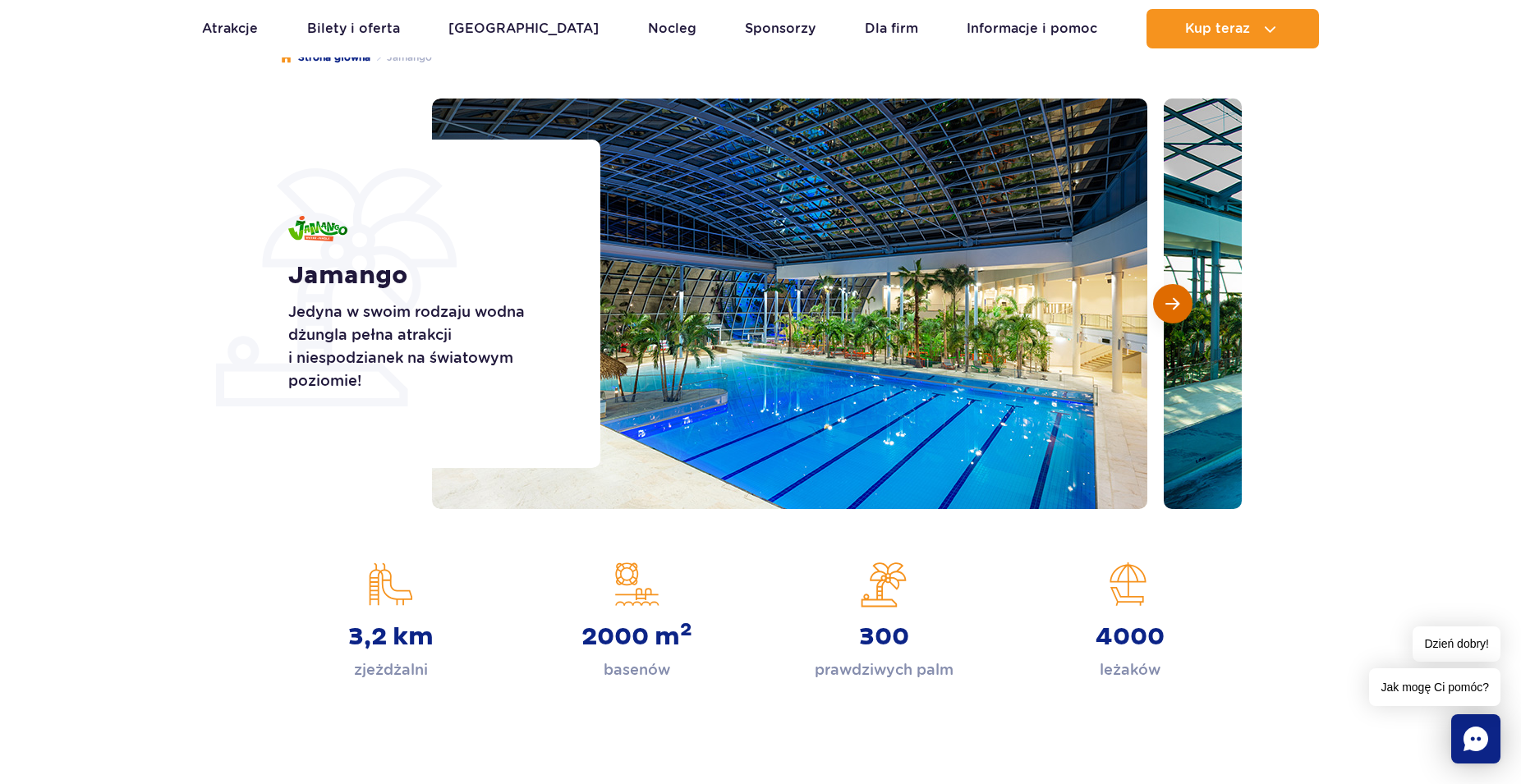
click at [1174, 295] on button "Następny slajd" at bounding box center [1173, 304] width 40 height 39
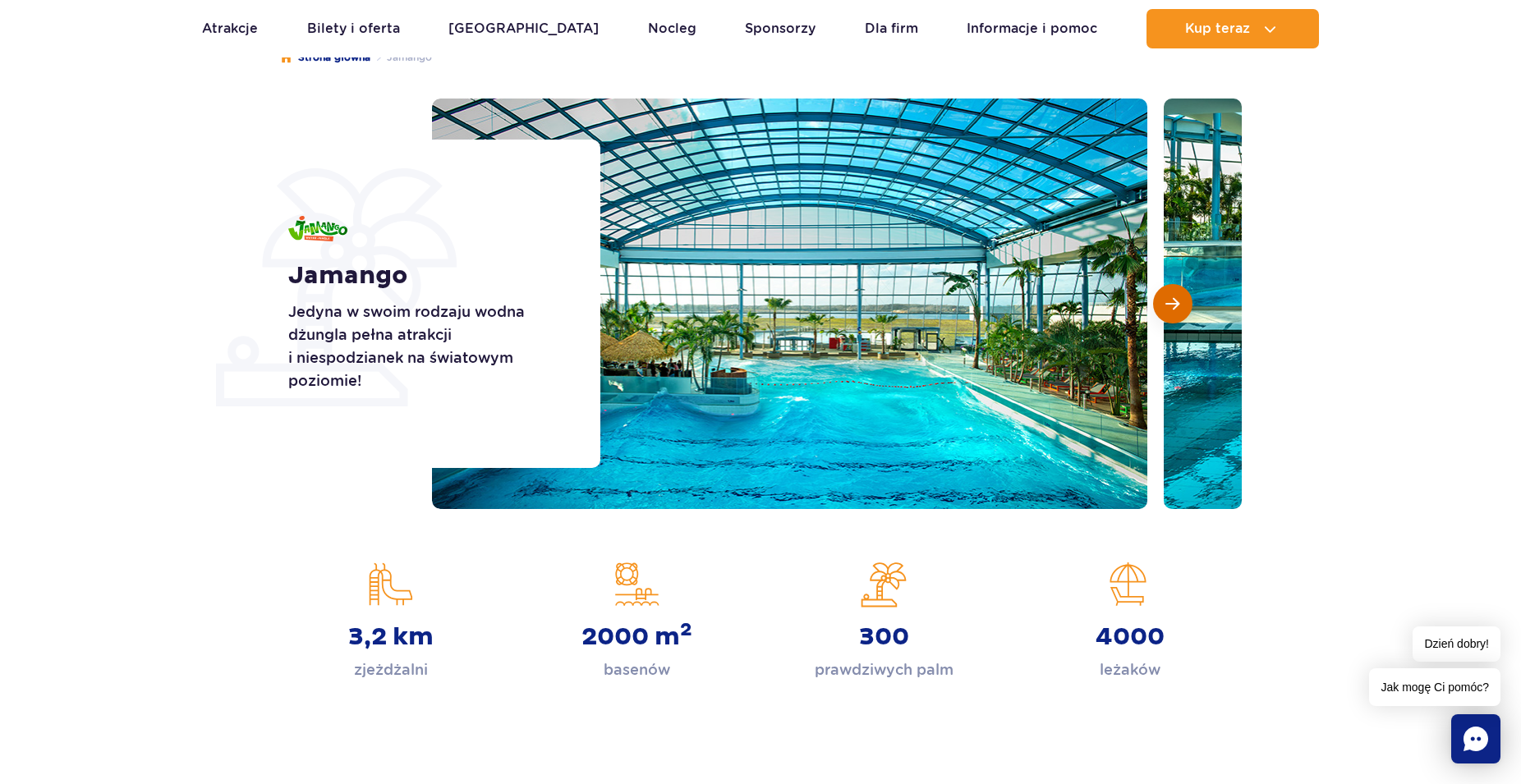
click at [1174, 295] on button "Następny slajd" at bounding box center [1173, 304] width 40 height 39
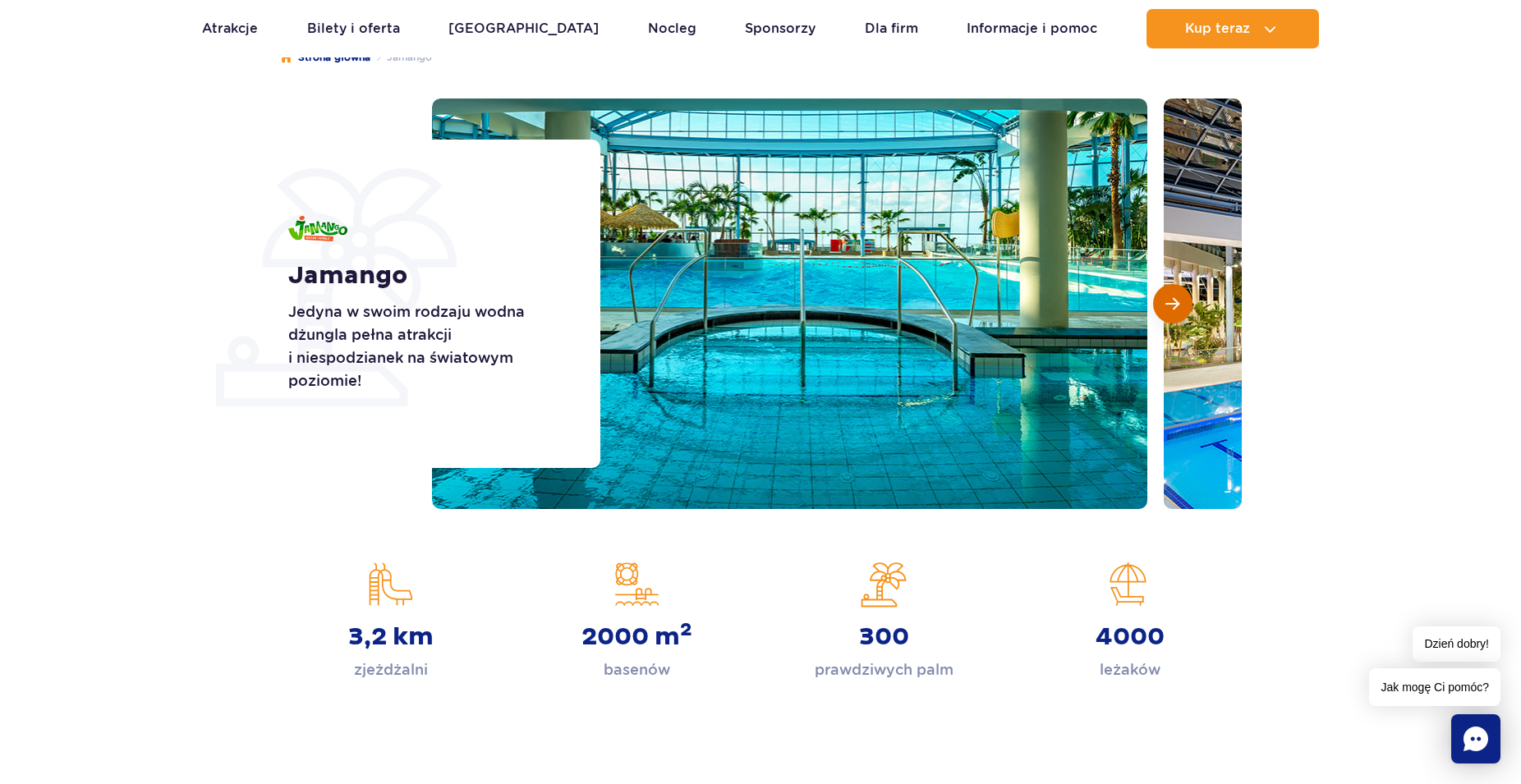
click at [1174, 295] on button "Następny slajd" at bounding box center [1173, 304] width 40 height 39
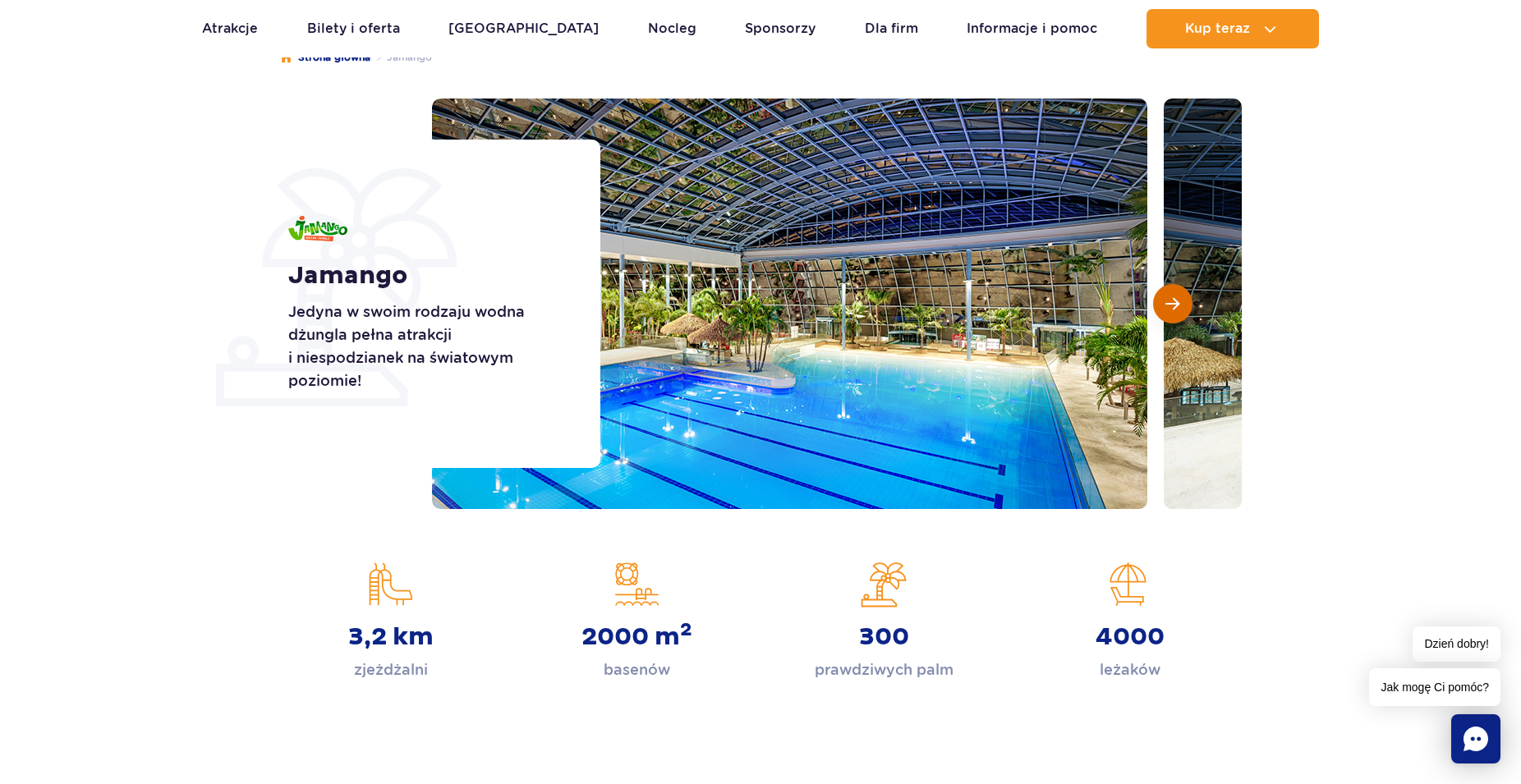
click at [1174, 295] on button "Następny slajd" at bounding box center [1173, 304] width 40 height 39
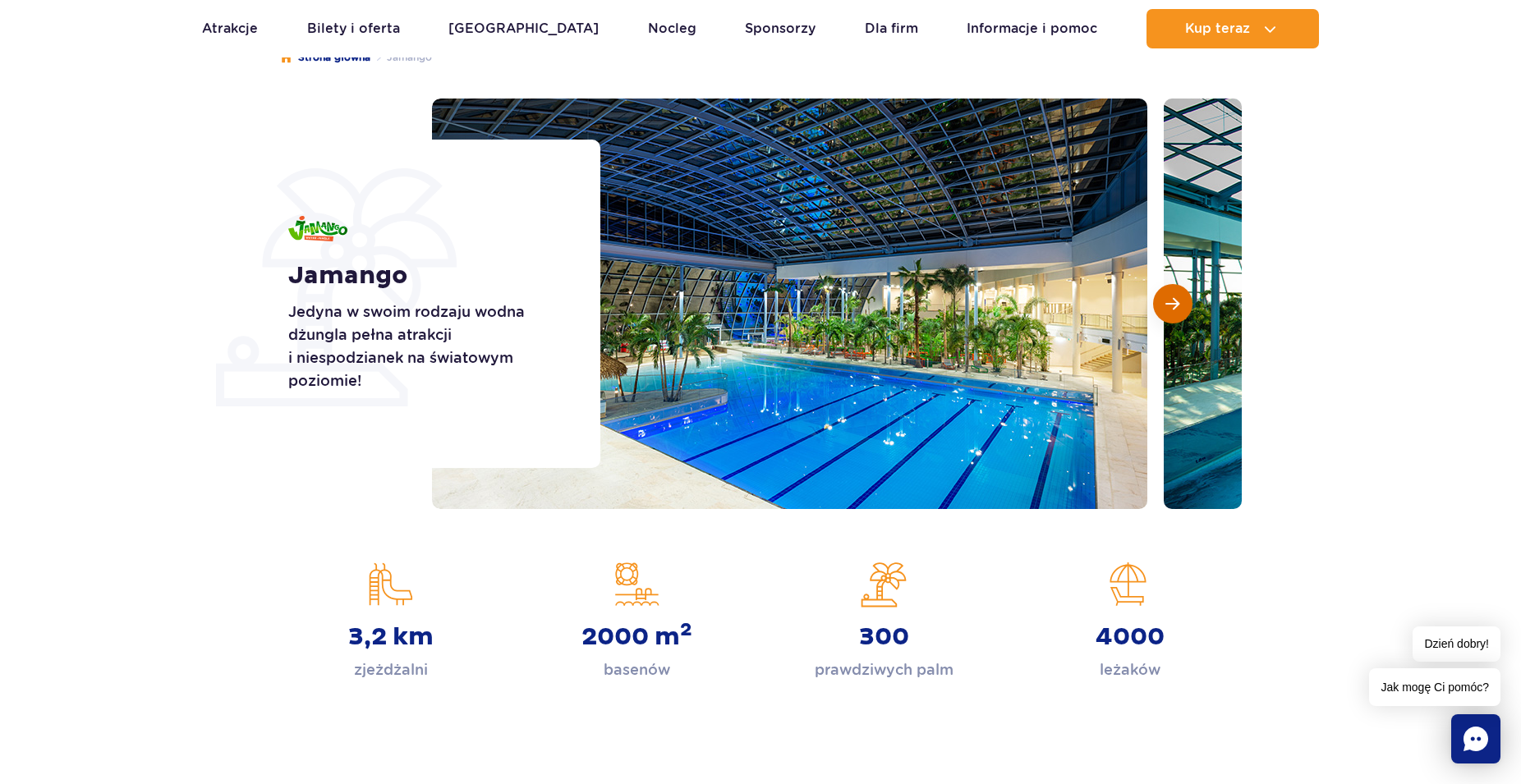
click at [1174, 295] on button "Następny slajd" at bounding box center [1173, 304] width 40 height 39
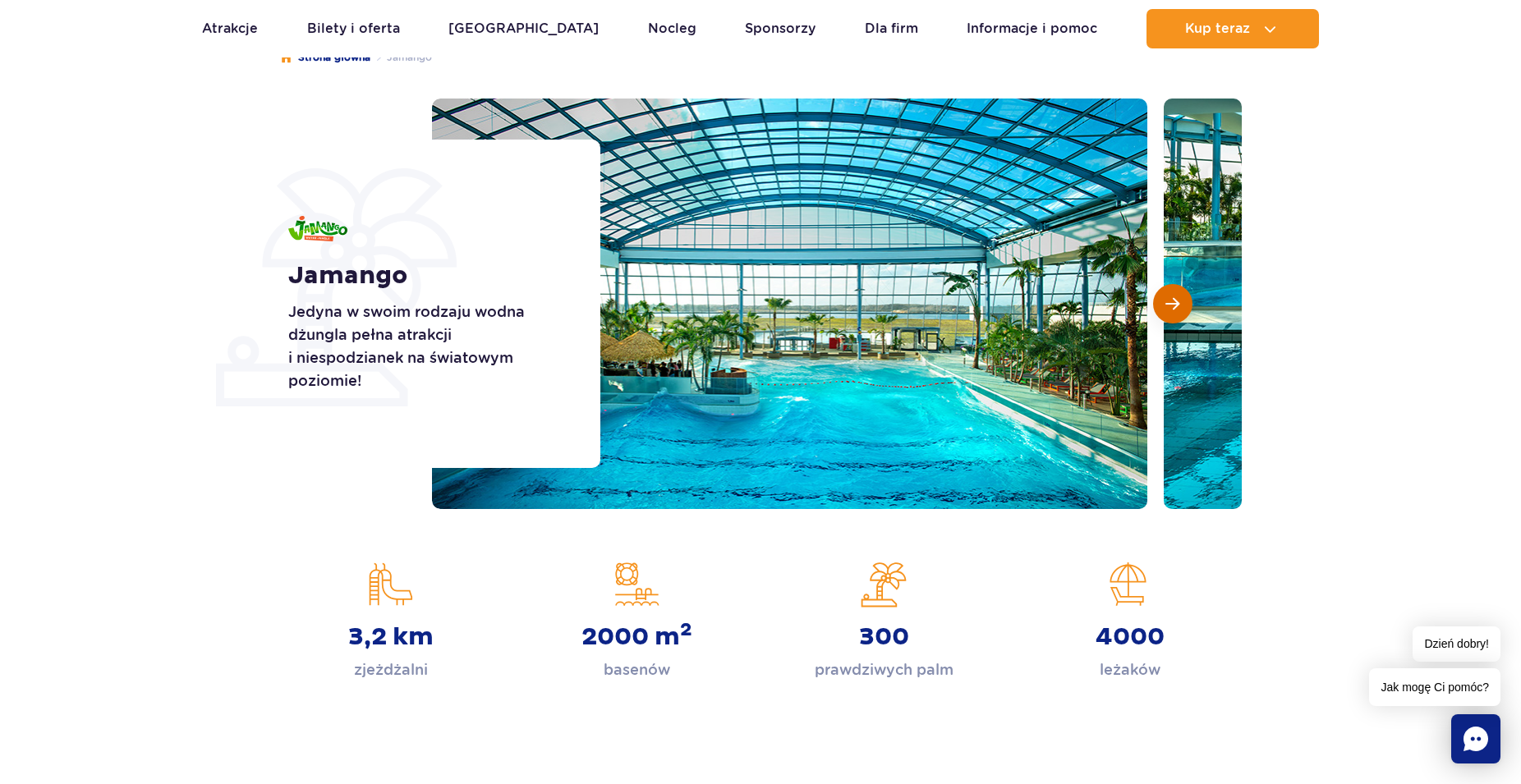
click at [1174, 295] on button "Następny slajd" at bounding box center [1173, 304] width 40 height 39
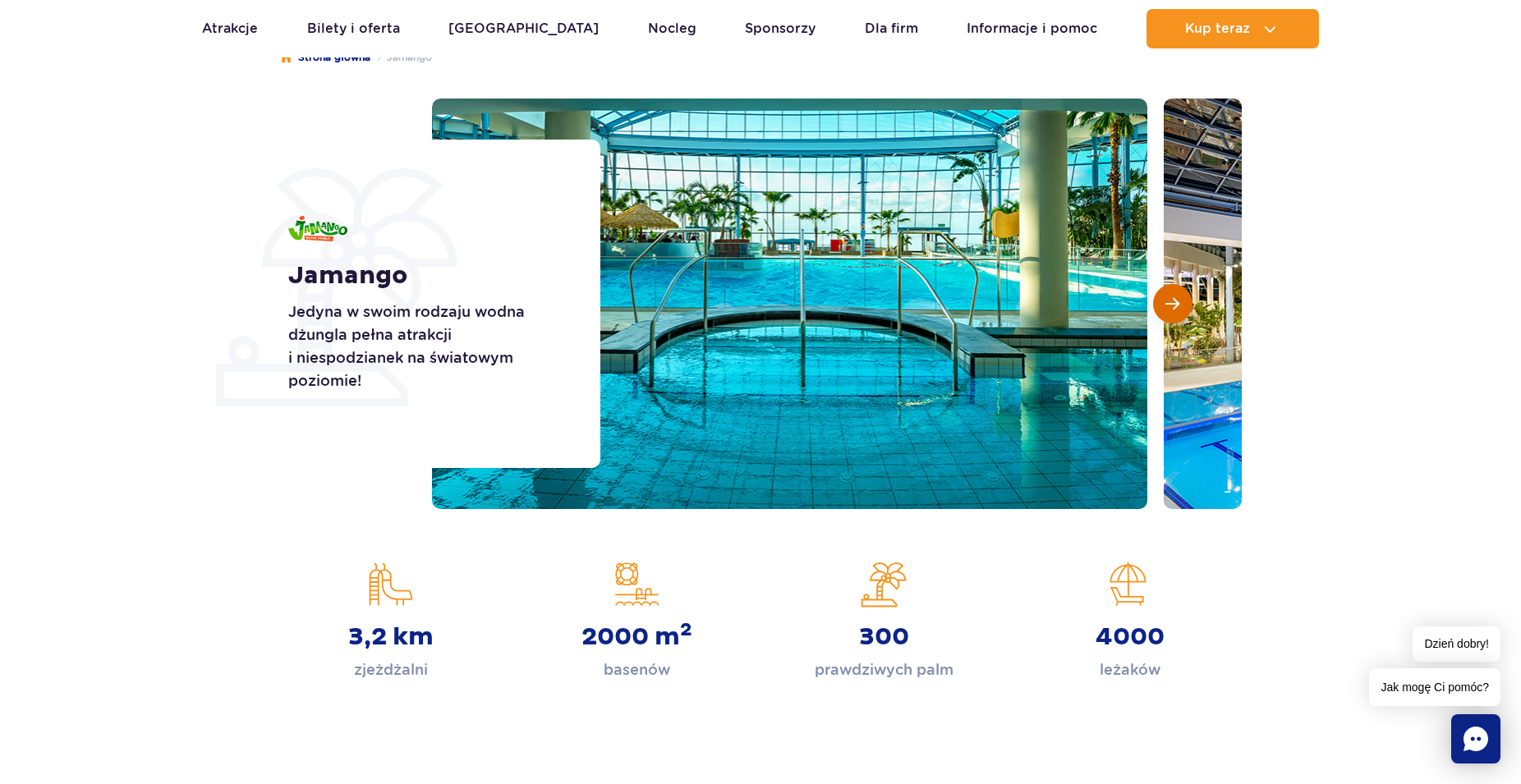
click at [1174, 295] on button "Następny slajd" at bounding box center [1173, 304] width 40 height 39
